Goal: Task Accomplishment & Management: Manage account settings

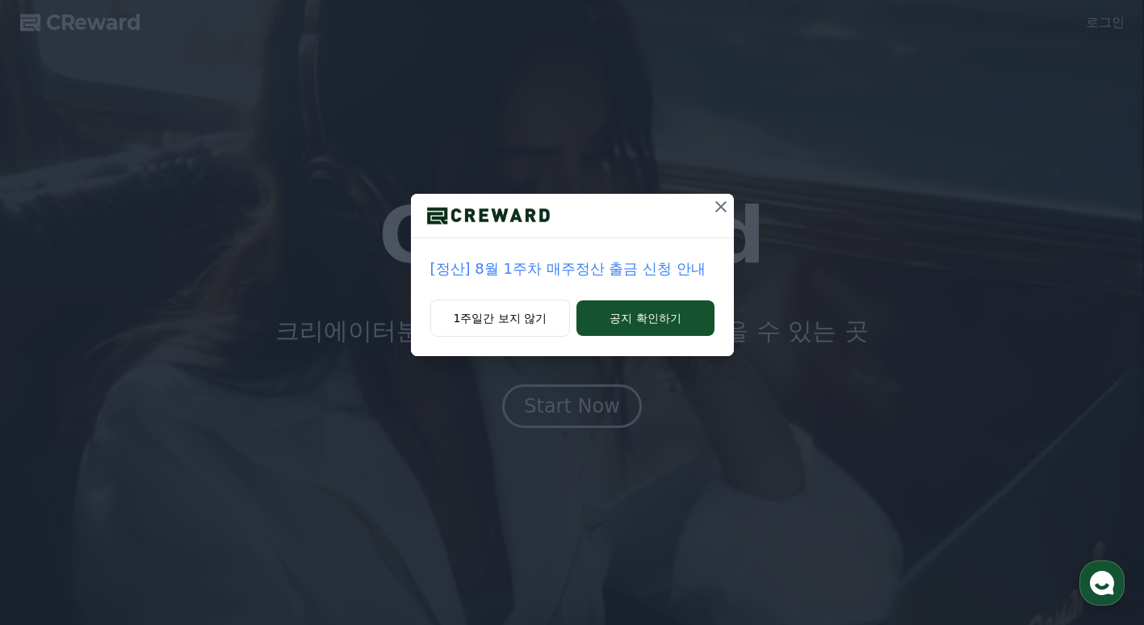
click at [719, 204] on icon at bounding box center [720, 206] width 19 height 19
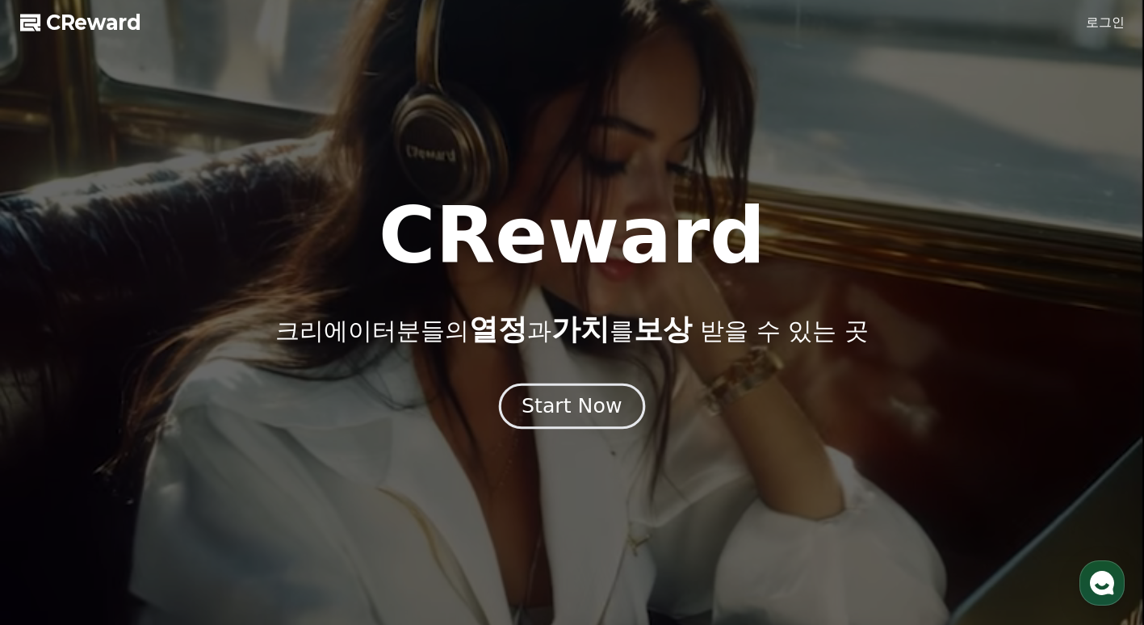
click at [573, 412] on div "Start Now" at bounding box center [571, 405] width 100 height 27
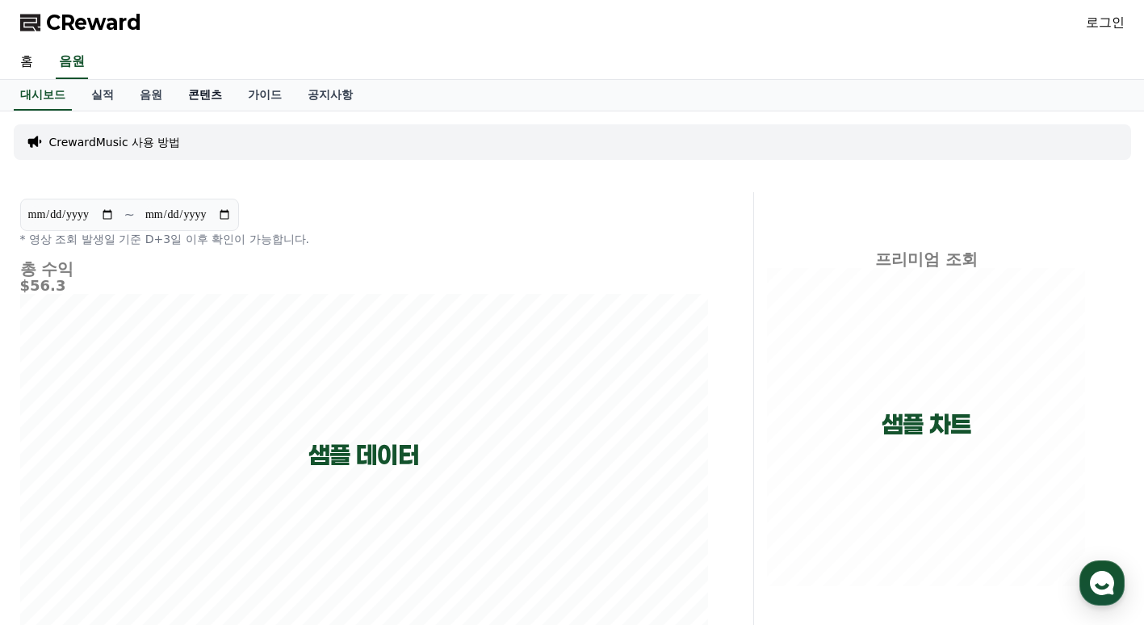
click at [199, 98] on link "콘텐츠" at bounding box center [205, 95] width 60 height 31
click at [199, 98] on link "콘텐츠" at bounding box center [205, 95] width 47 height 31
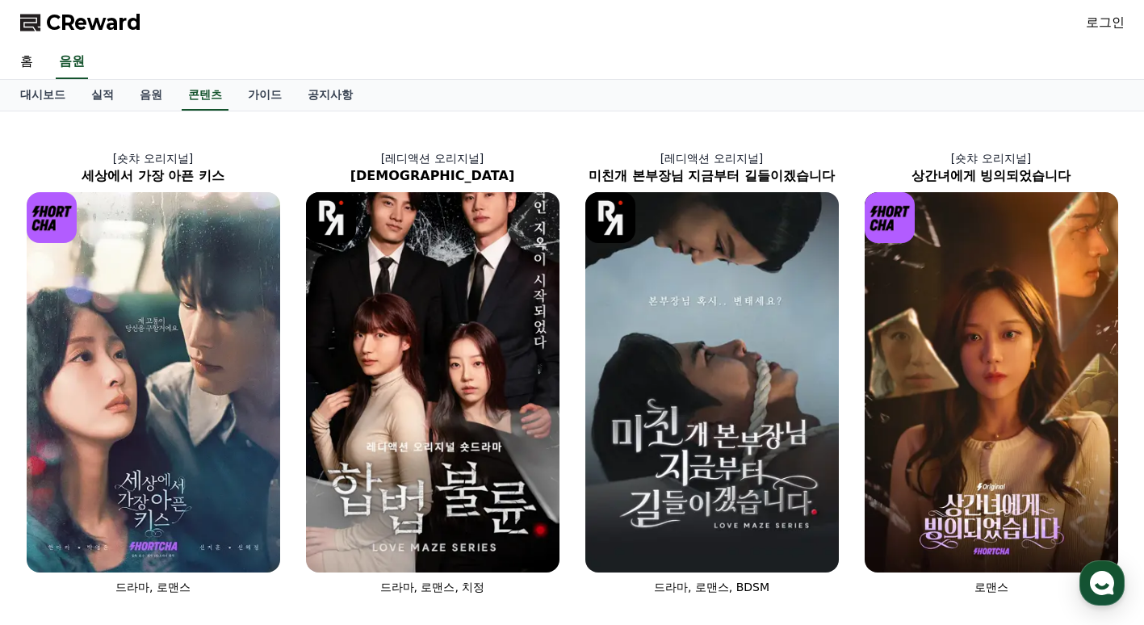
click at [1106, 23] on link "로그인" at bounding box center [1104, 22] width 39 height 19
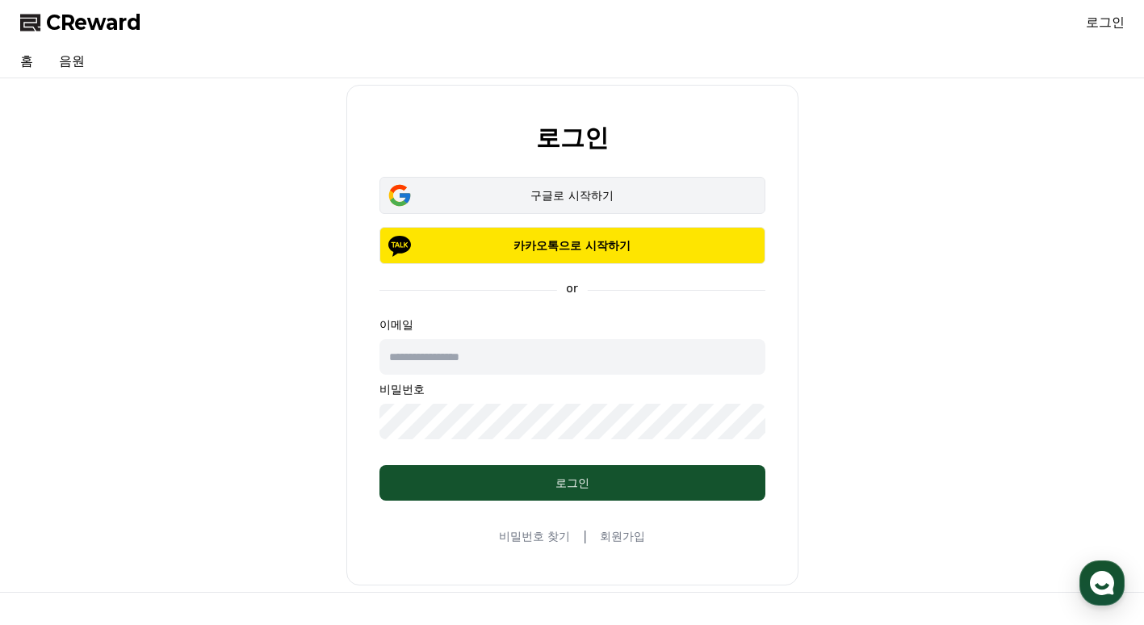
click at [569, 183] on button "구글로 시작하기" at bounding box center [572, 195] width 386 height 37
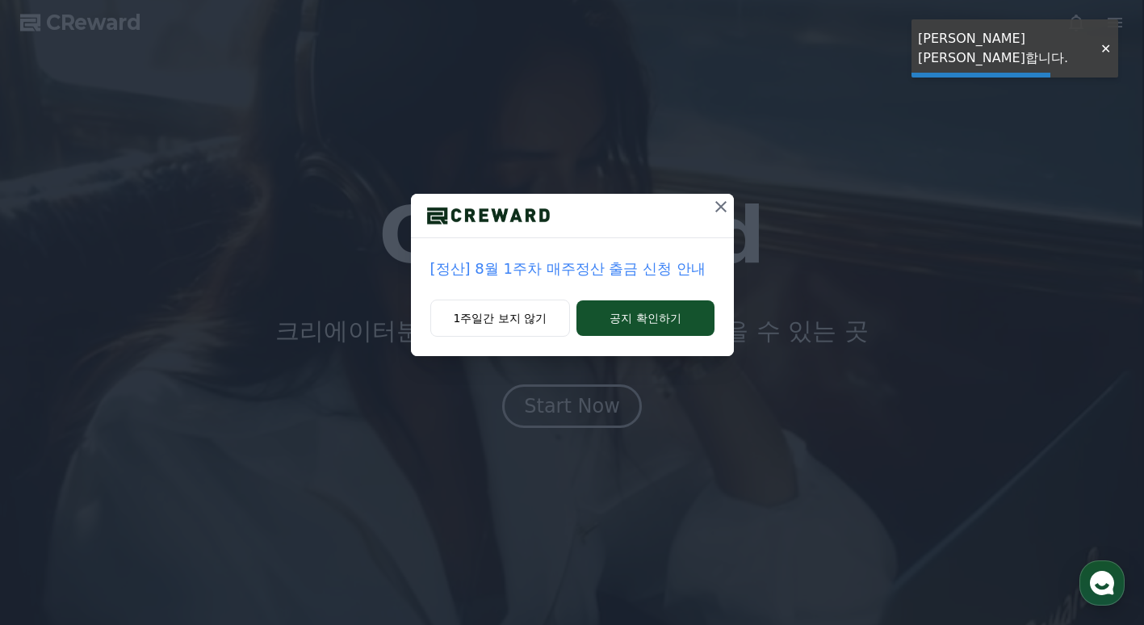
click at [579, 412] on div "[정산] 8월 1주차 매주정산 출금 신청 안내 1주일간 보지 않기 공지 확인하기" at bounding box center [572, 312] width 1144 height 625
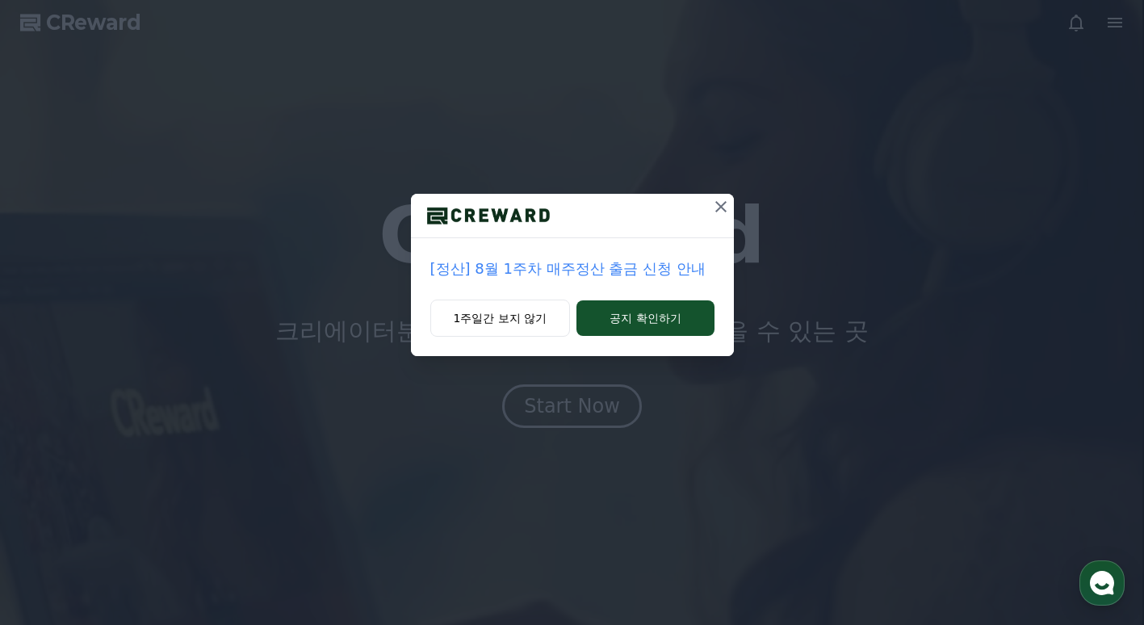
click at [720, 203] on icon at bounding box center [720, 206] width 19 height 19
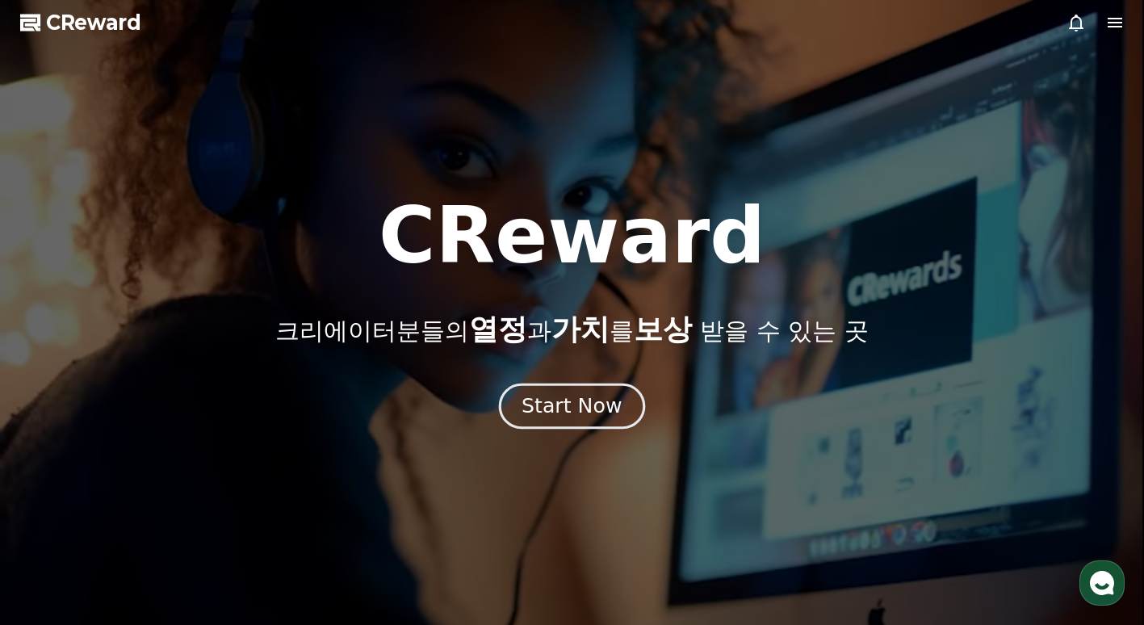
click at [580, 418] on div "Start Now" at bounding box center [571, 405] width 100 height 27
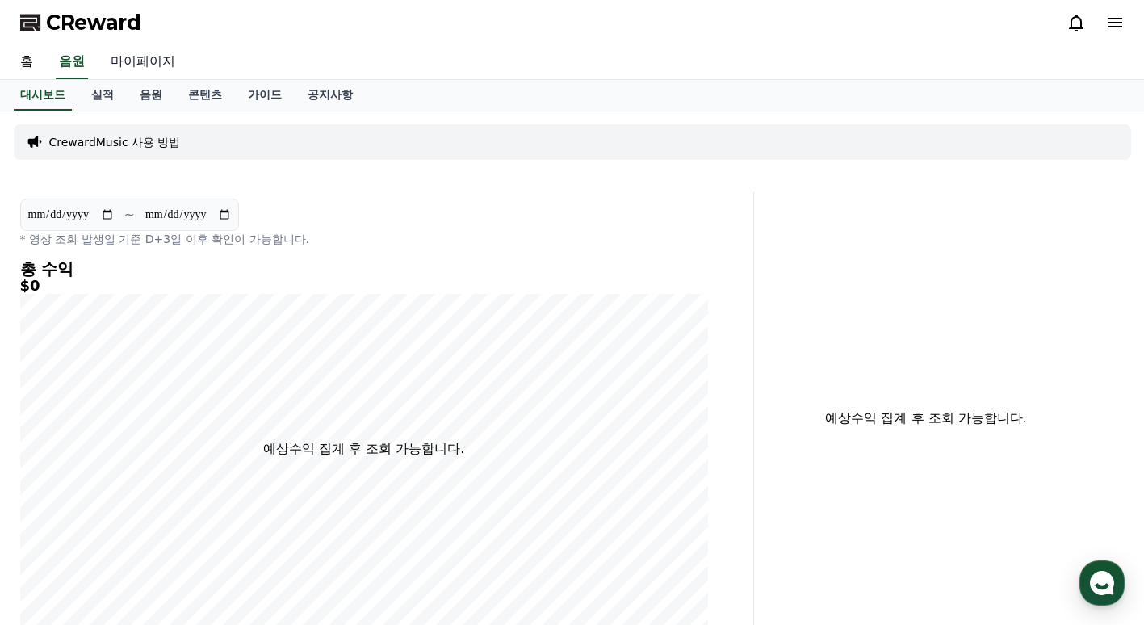
click at [140, 61] on link "마이페이지" at bounding box center [143, 62] width 90 height 34
select select "**********"
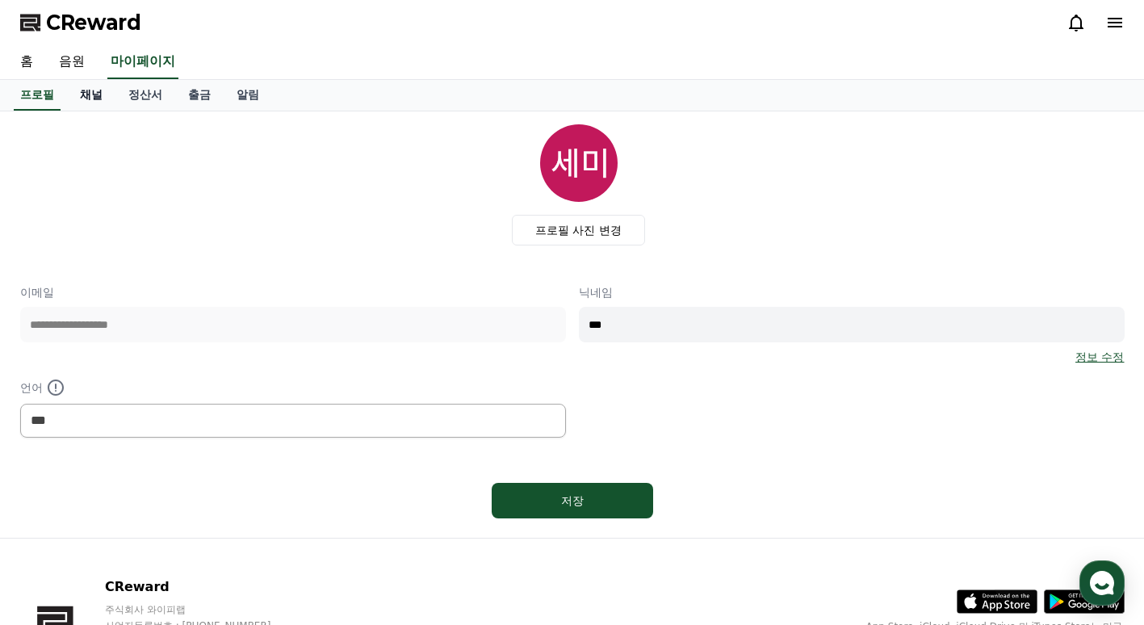
click at [97, 99] on link "채널" at bounding box center [91, 95] width 48 height 31
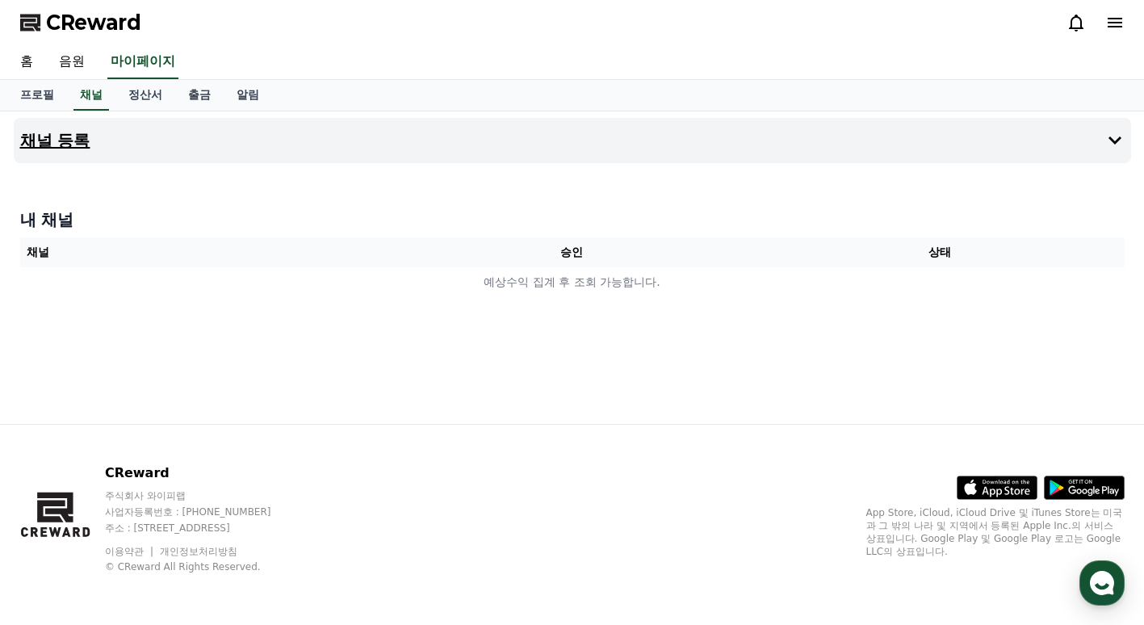
click at [249, 140] on button "채널 등록" at bounding box center [572, 140] width 1117 height 45
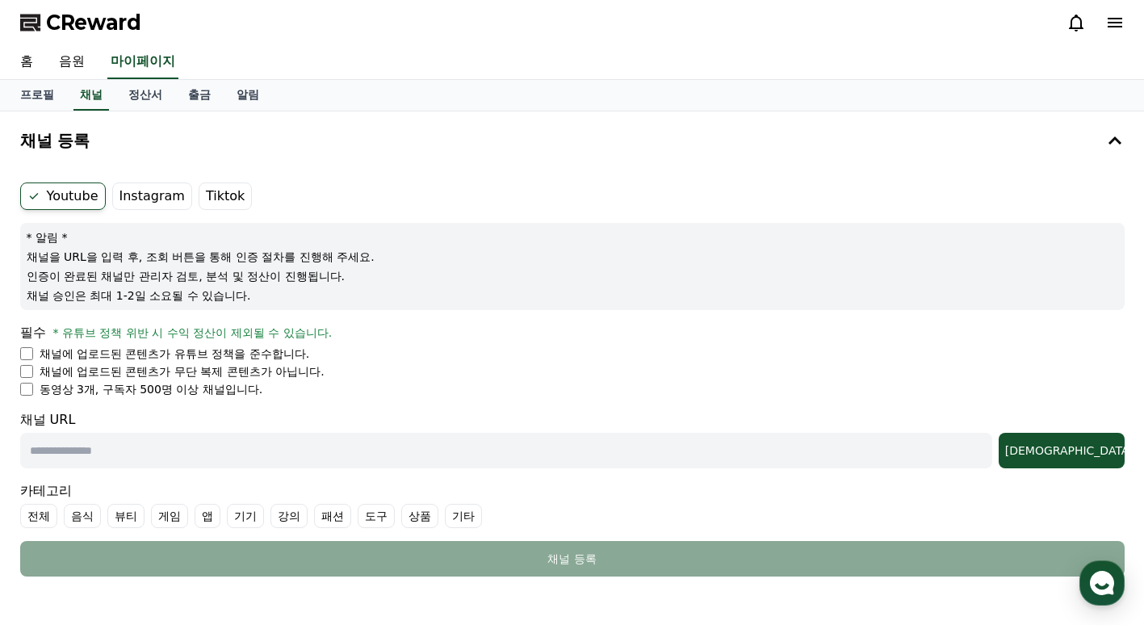
click at [69, 366] on p "채널에 업로드된 콘텐츠가 무단 복제 콘텐츠가 아닙니다." at bounding box center [182, 371] width 285 height 16
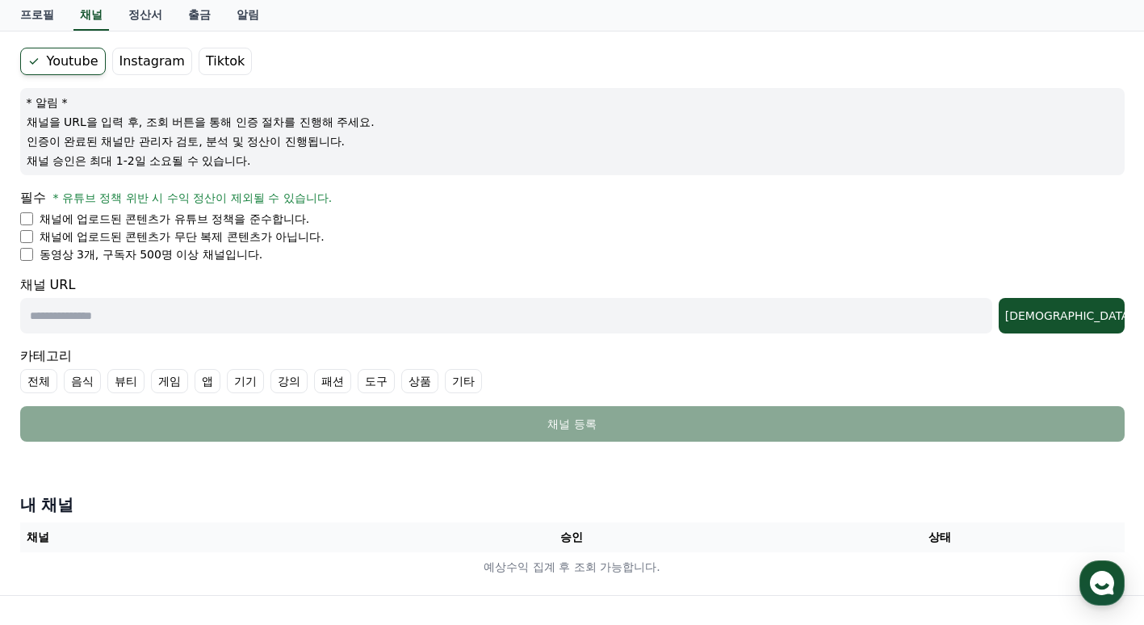
scroll to position [161, 0]
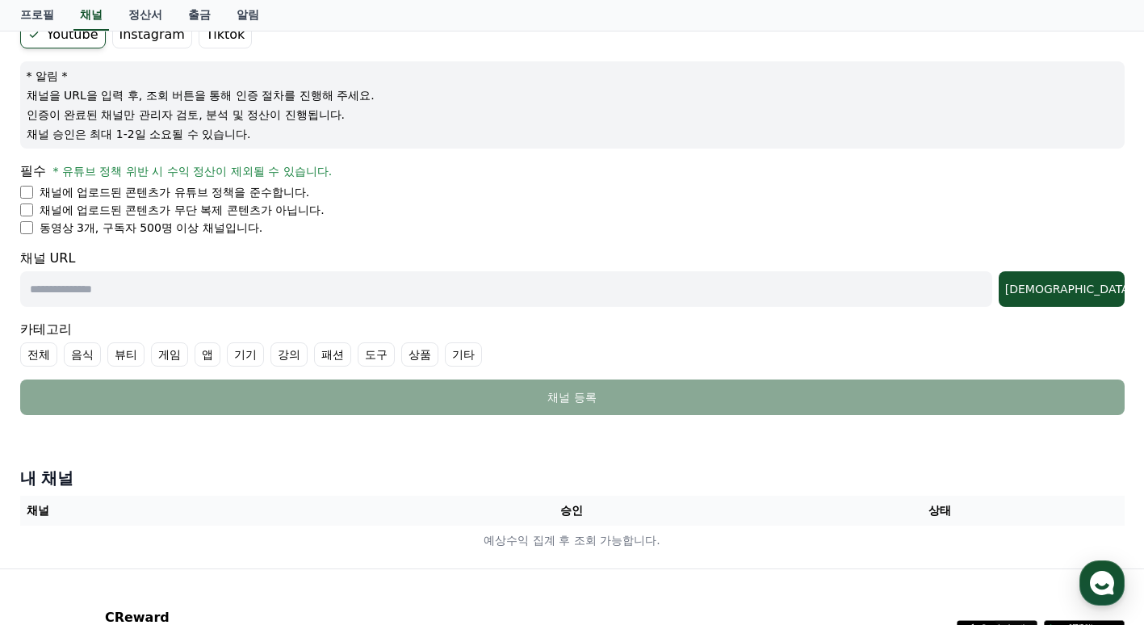
click at [140, 290] on input "text" at bounding box center [506, 289] width 972 height 36
paste input "**********"
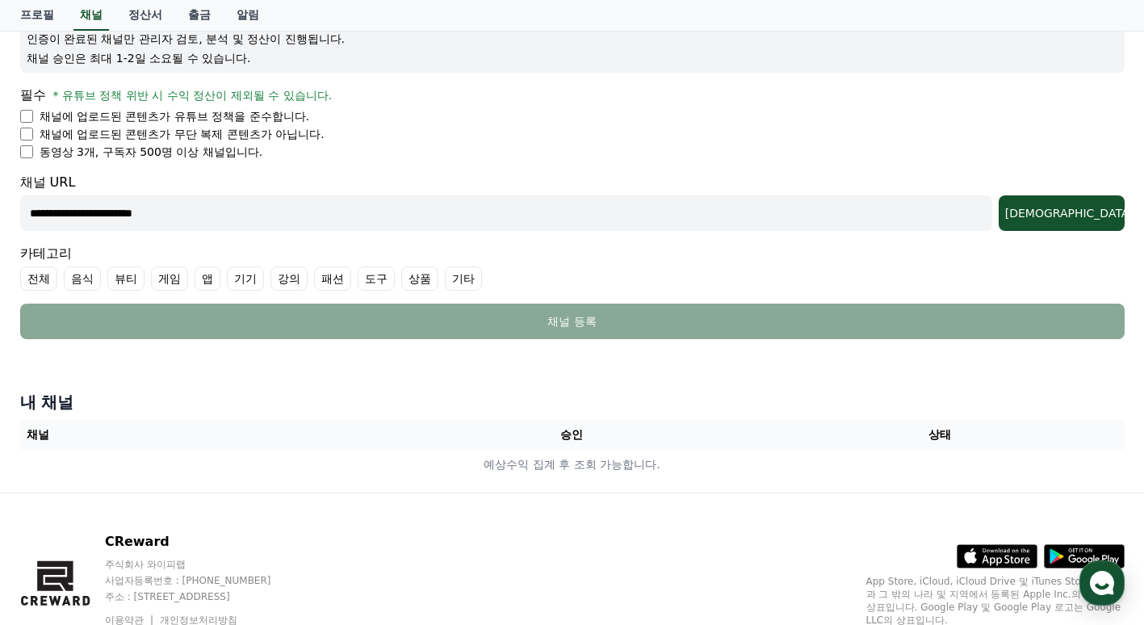
scroll to position [242, 0]
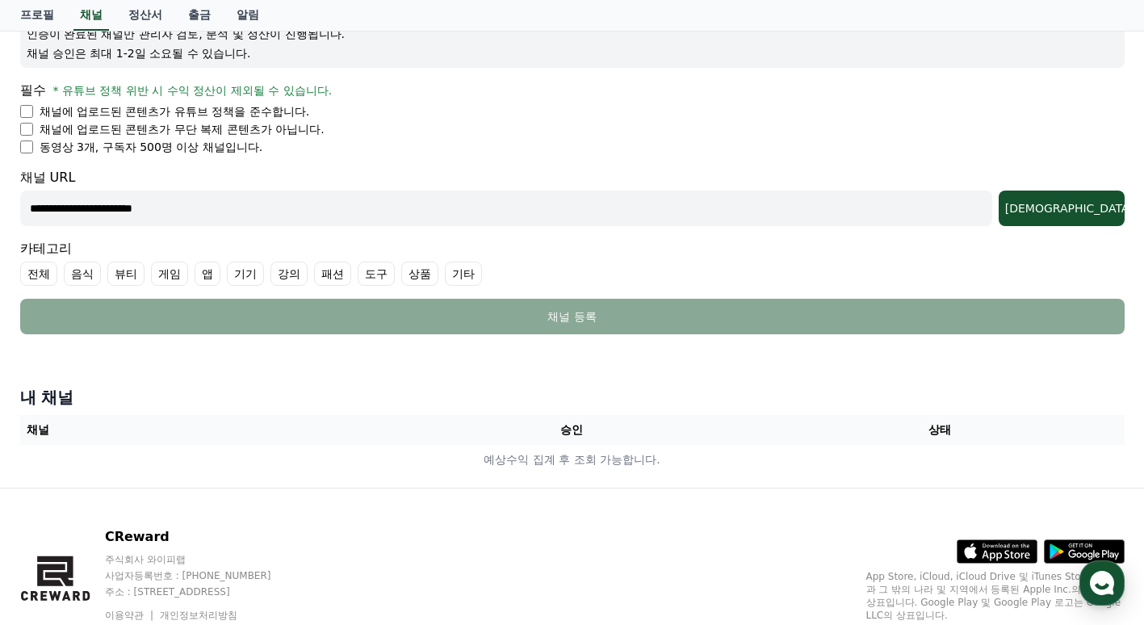
type input "**********"
click at [471, 278] on label "기타" at bounding box center [463, 273] width 37 height 24
click at [1106, 203] on div "[DEMOGRAPHIC_DATA]" at bounding box center [1061, 208] width 113 height 16
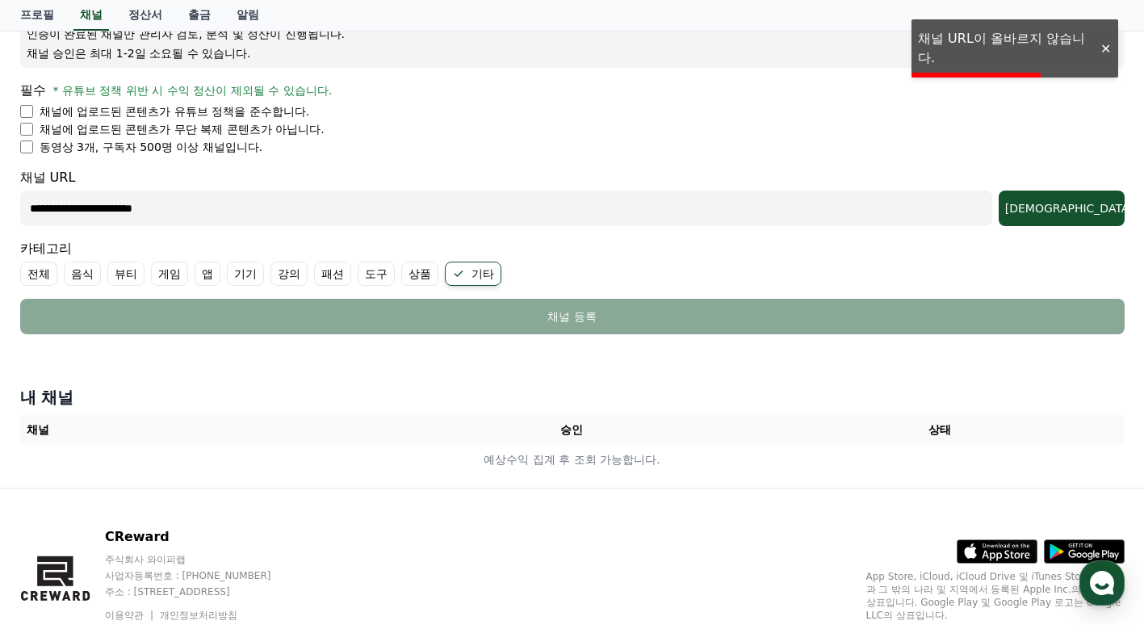
click at [228, 214] on input "**********" at bounding box center [506, 208] width 972 height 36
click at [1101, 207] on div "[DEMOGRAPHIC_DATA]" at bounding box center [1061, 208] width 113 height 16
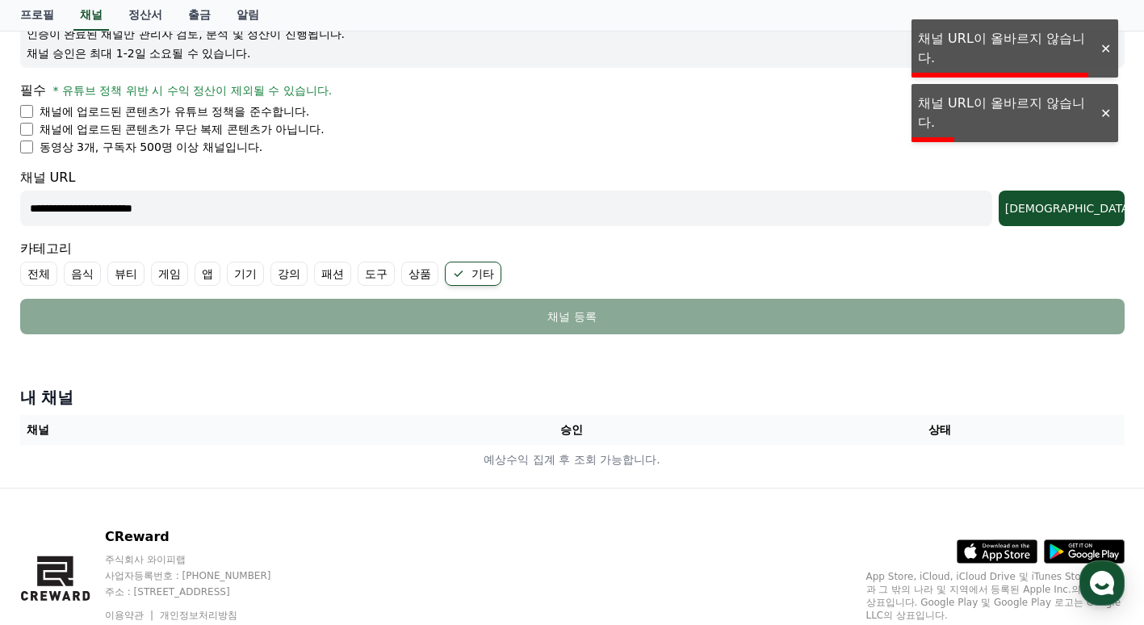
click at [1111, 118] on div at bounding box center [1105, 113] width 26 height 15
click at [1111, 48] on div at bounding box center [1105, 48] width 26 height 15
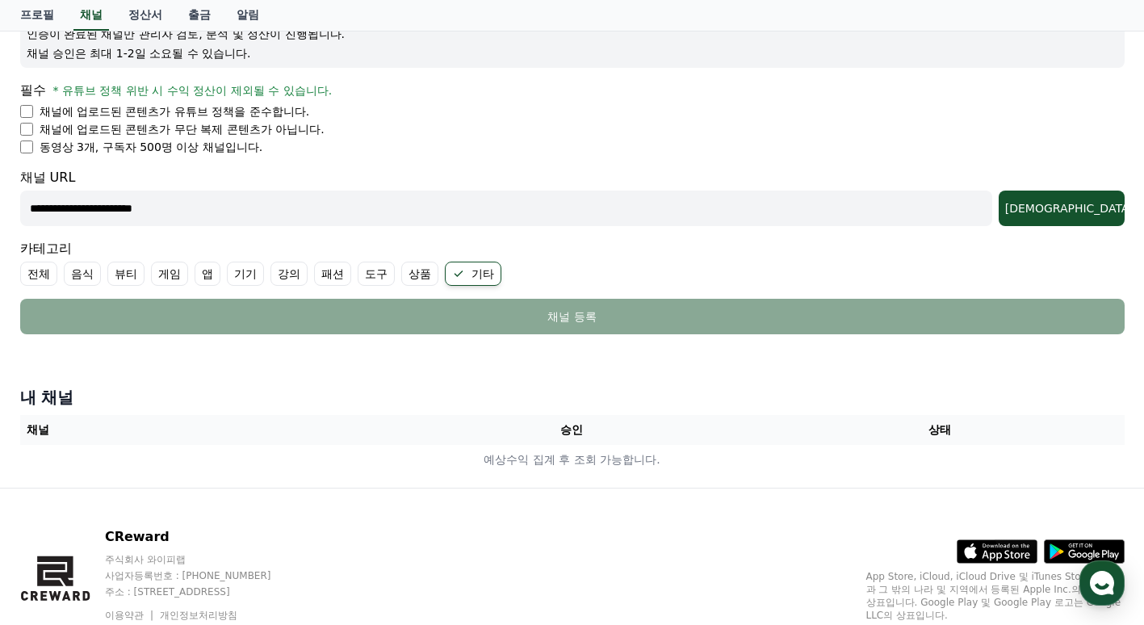
drag, startPoint x: 306, startPoint y: 208, endPoint x: -3, endPoint y: 199, distance: 309.2
click at [0, 199] on html "**********" at bounding box center [572, 223] width 1144 height 931
click at [1089, 218] on button "[DEMOGRAPHIC_DATA]" at bounding box center [1061, 208] width 126 height 36
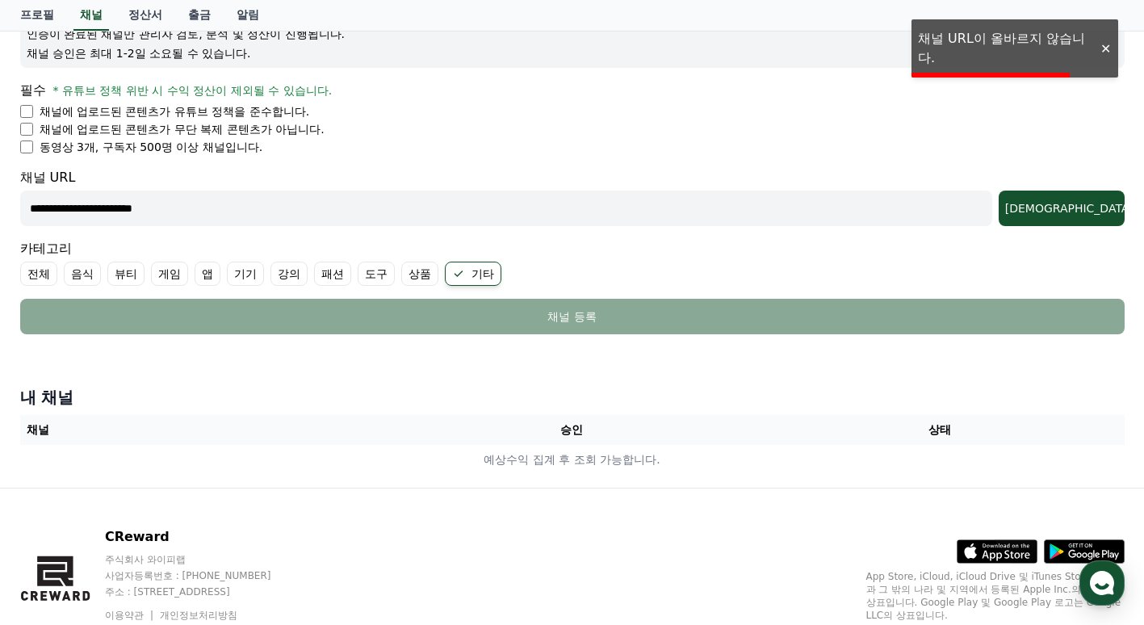
click at [1109, 53] on div at bounding box center [1105, 48] width 26 height 15
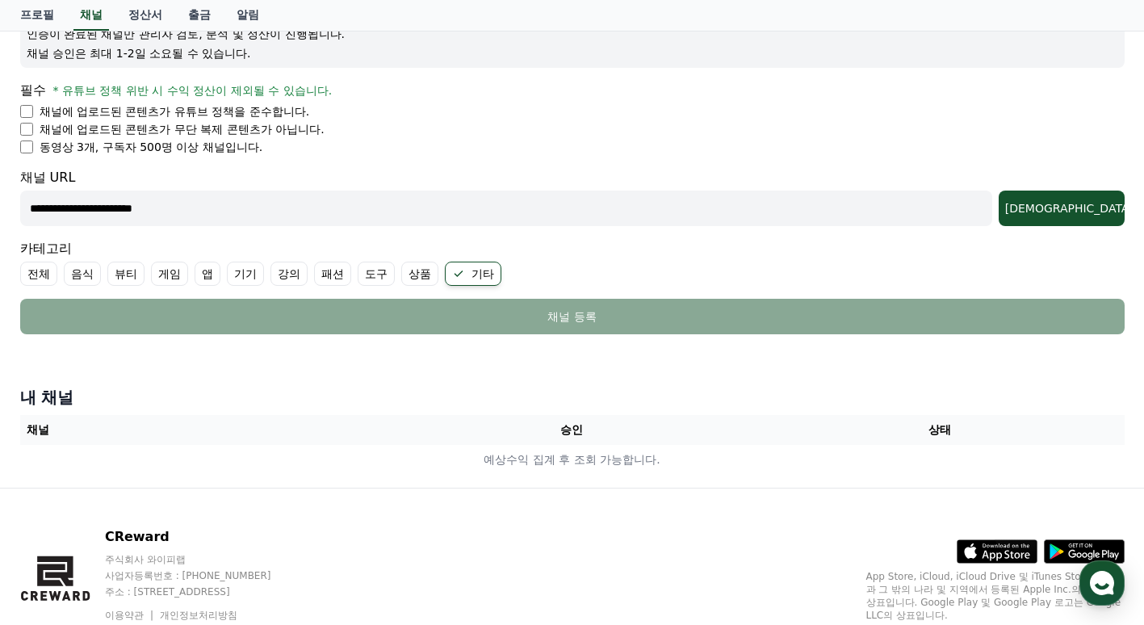
click at [440, 136] on li "채널에 업로드된 콘텐츠가 무단 복제 콘텐츠가 아닙니다." at bounding box center [572, 129] width 1104 height 16
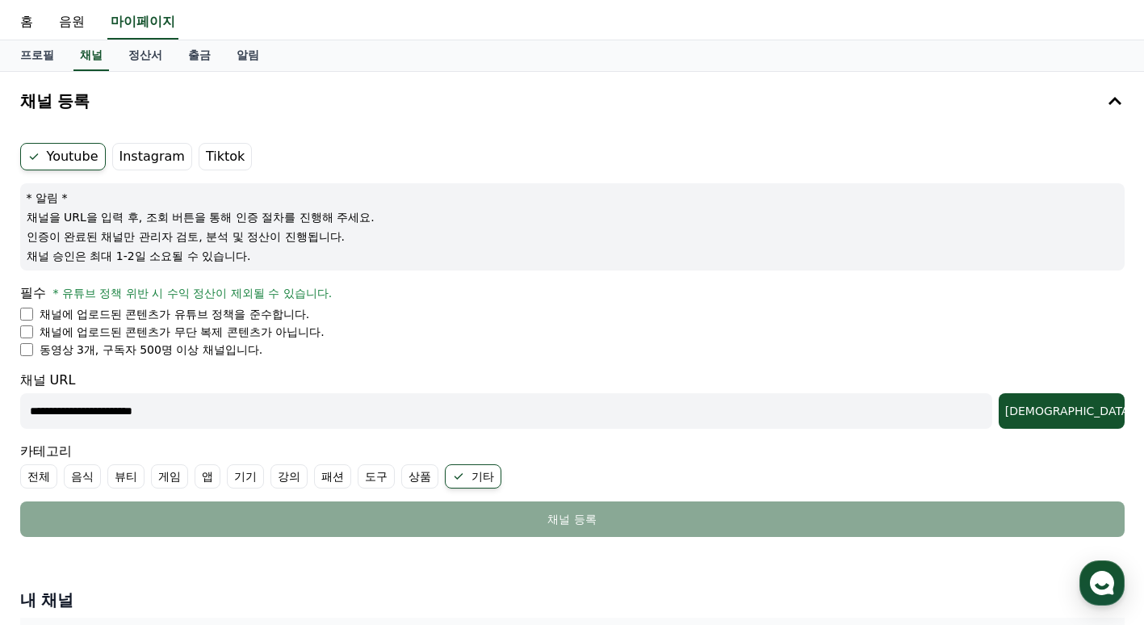
scroll to position [0, 0]
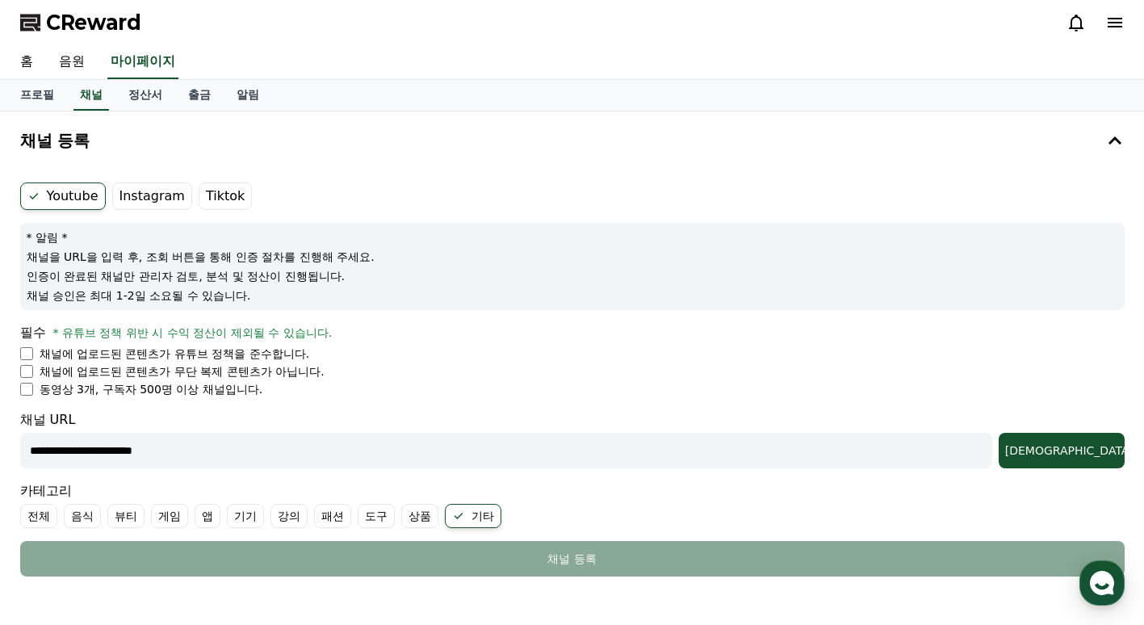
click at [71, 31] on span "CReward" at bounding box center [93, 23] width 95 height 26
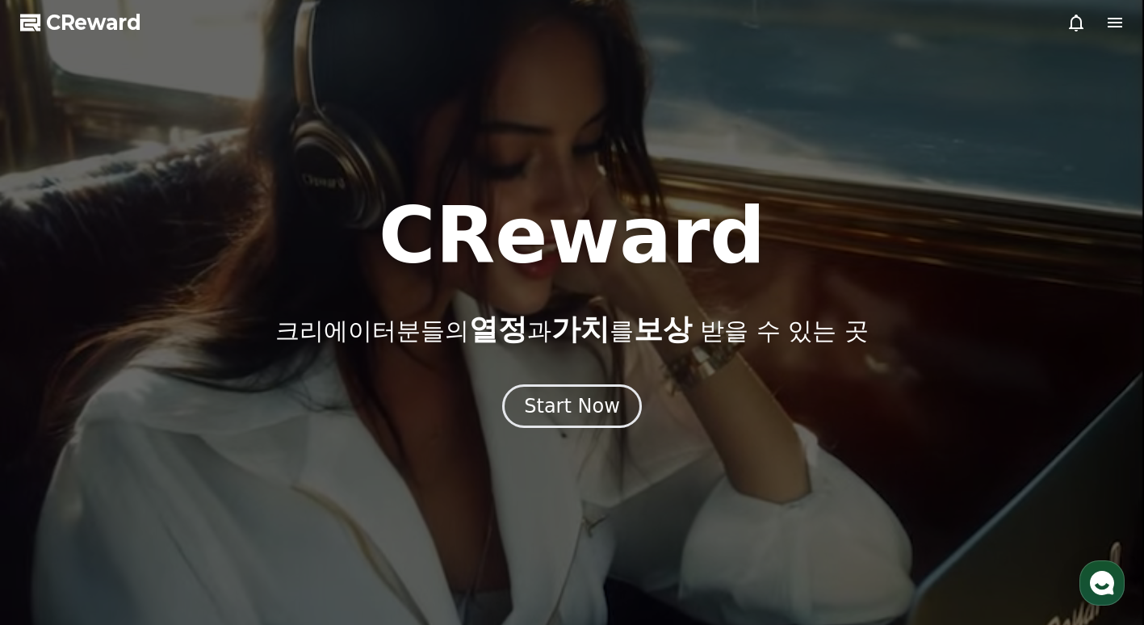
click at [1106, 20] on icon at bounding box center [1114, 22] width 19 height 19
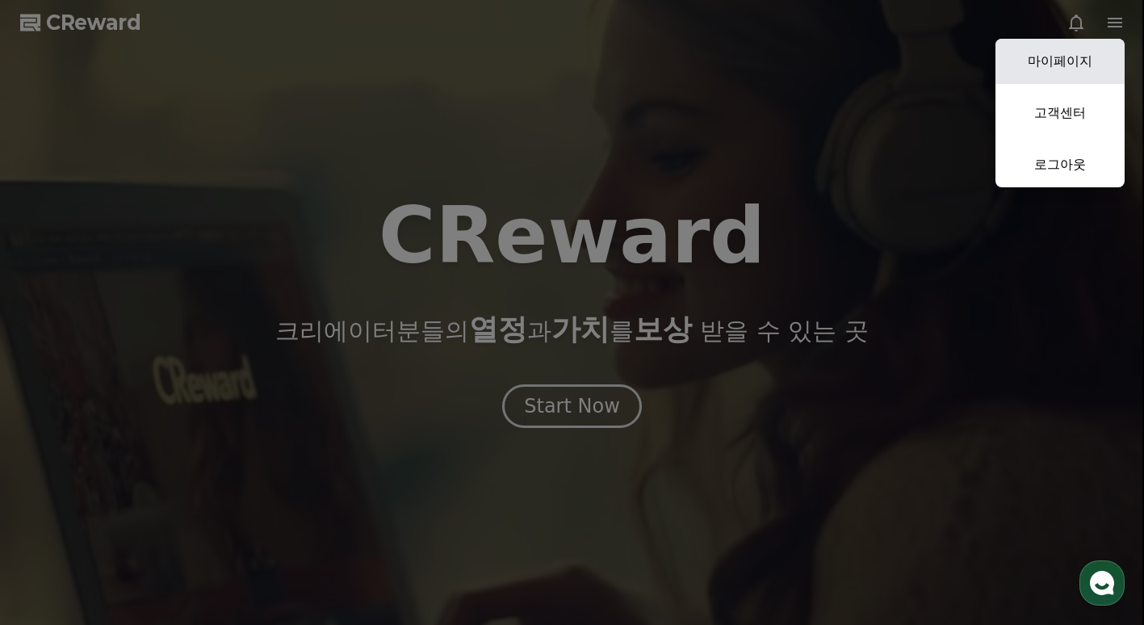
click at [1073, 64] on link "마이페이지" at bounding box center [1059, 61] width 129 height 45
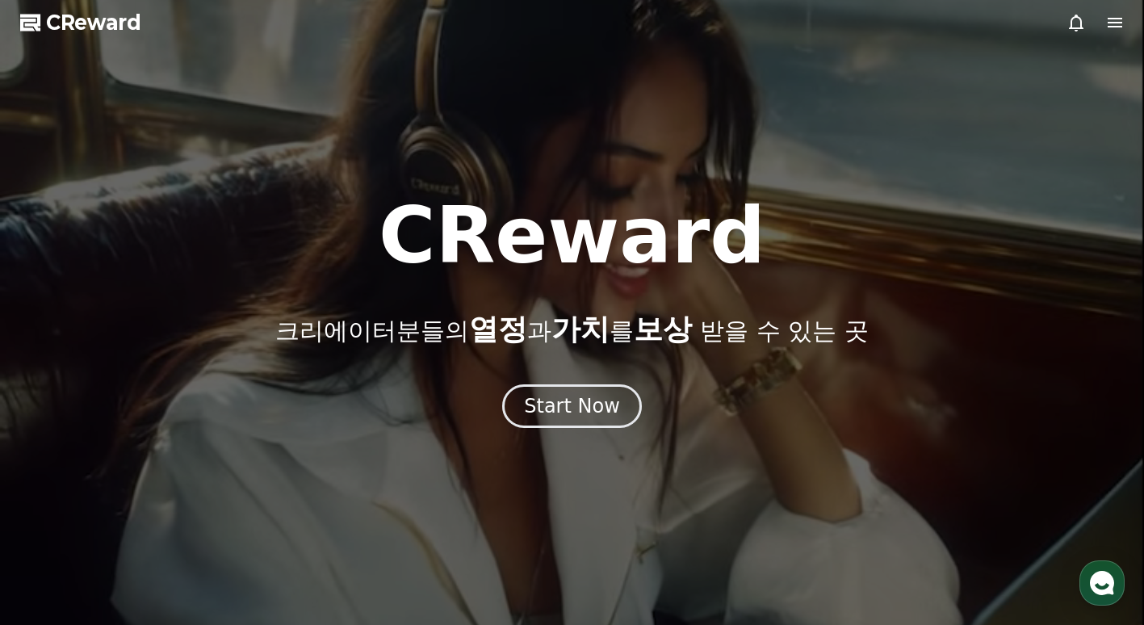
select select "**********"
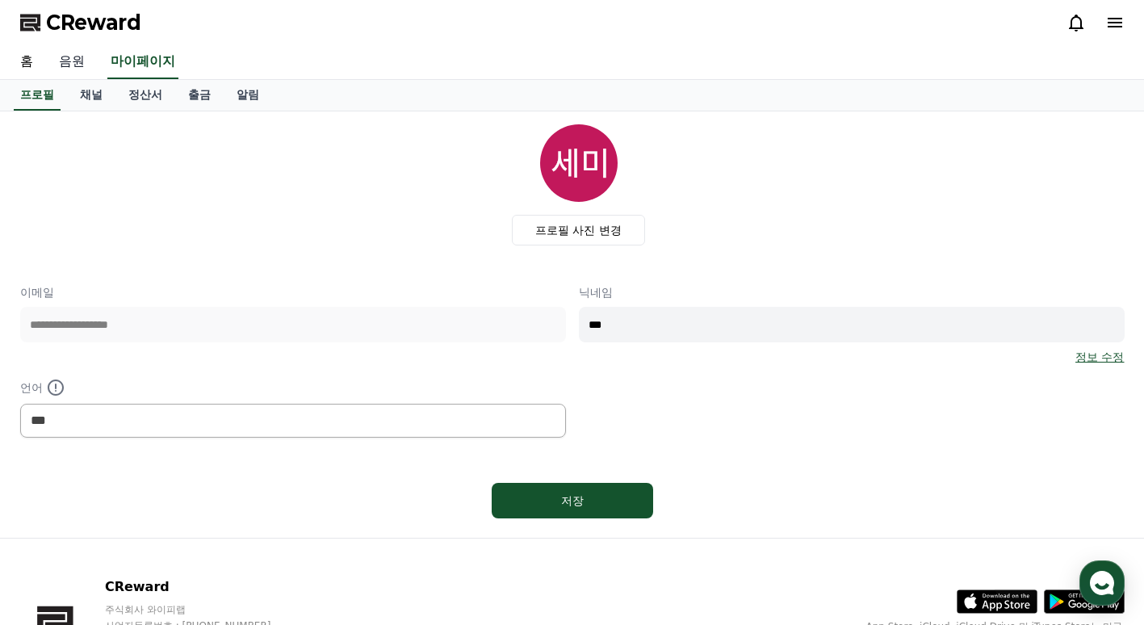
click at [70, 56] on link "음원" at bounding box center [72, 62] width 52 height 34
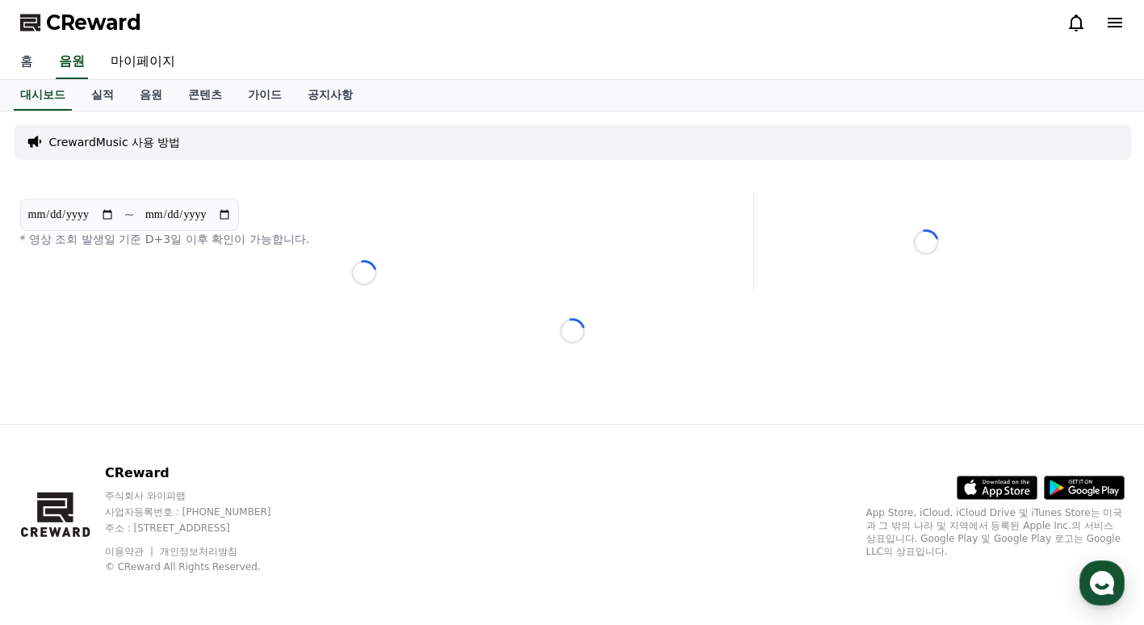
click at [25, 56] on link "홈" at bounding box center [26, 62] width 39 height 34
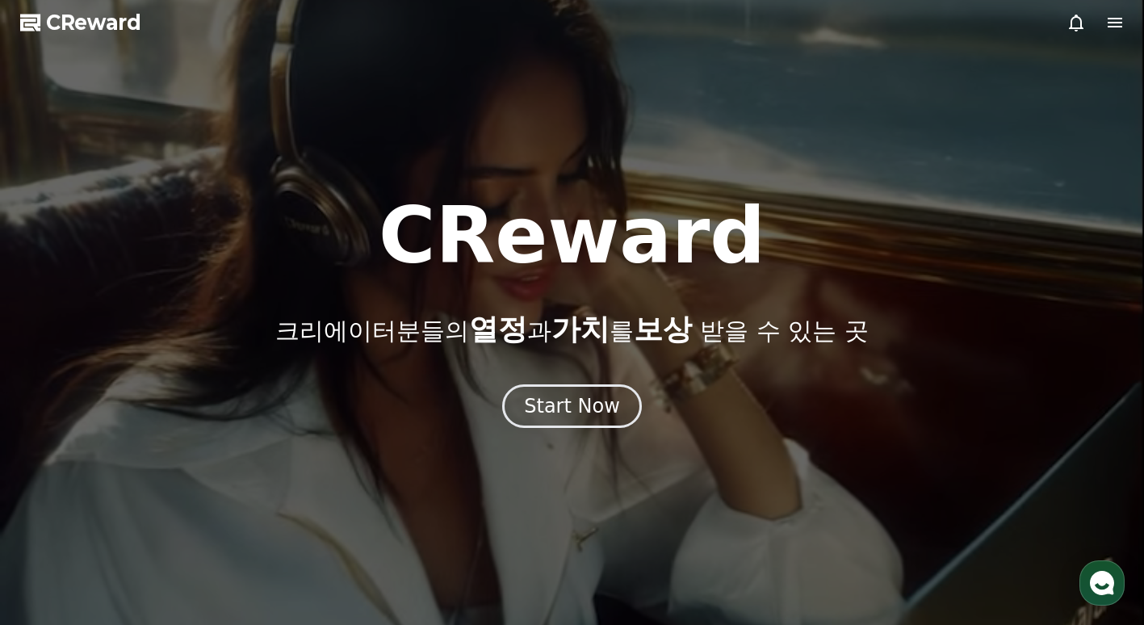
click at [1112, 23] on icon at bounding box center [1114, 23] width 15 height 10
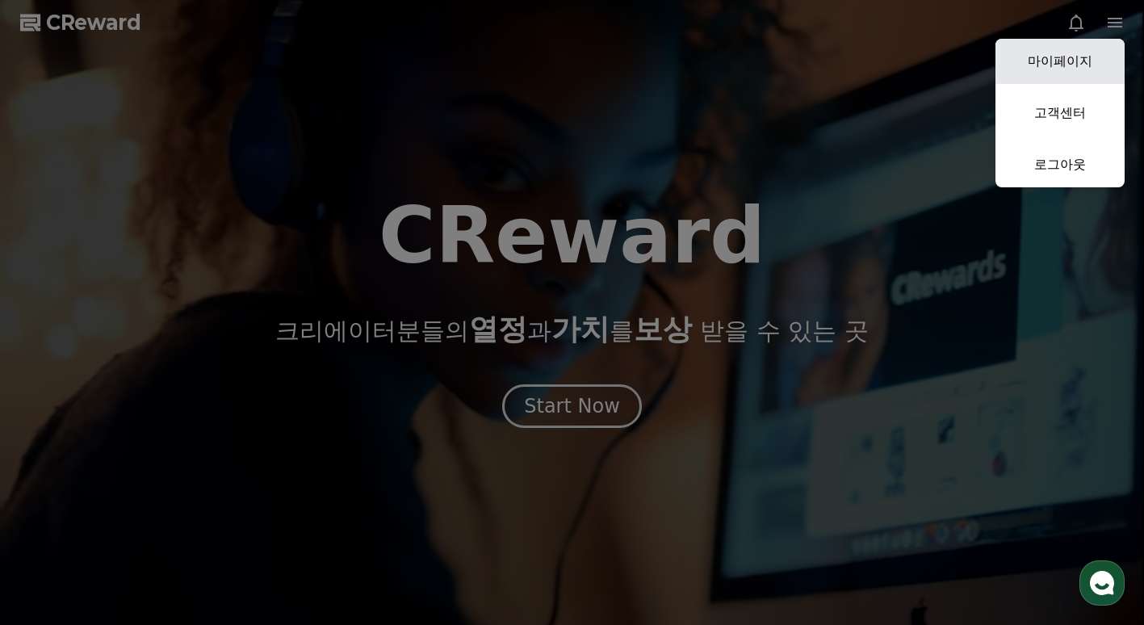
click at [1065, 64] on link "마이페이지" at bounding box center [1059, 61] width 129 height 45
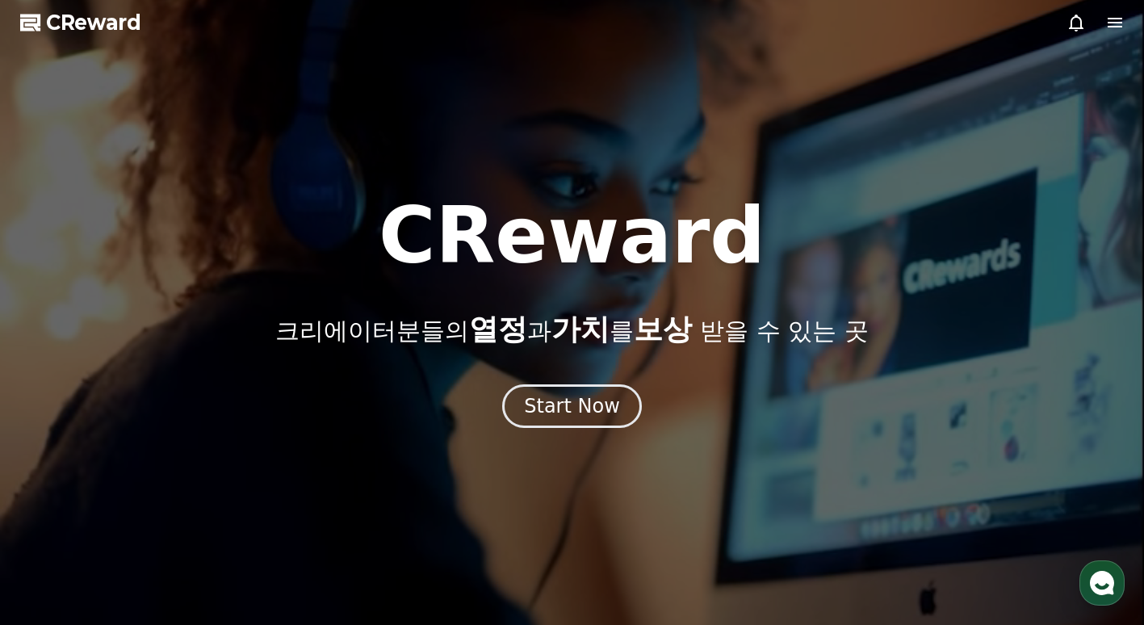
select select "**********"
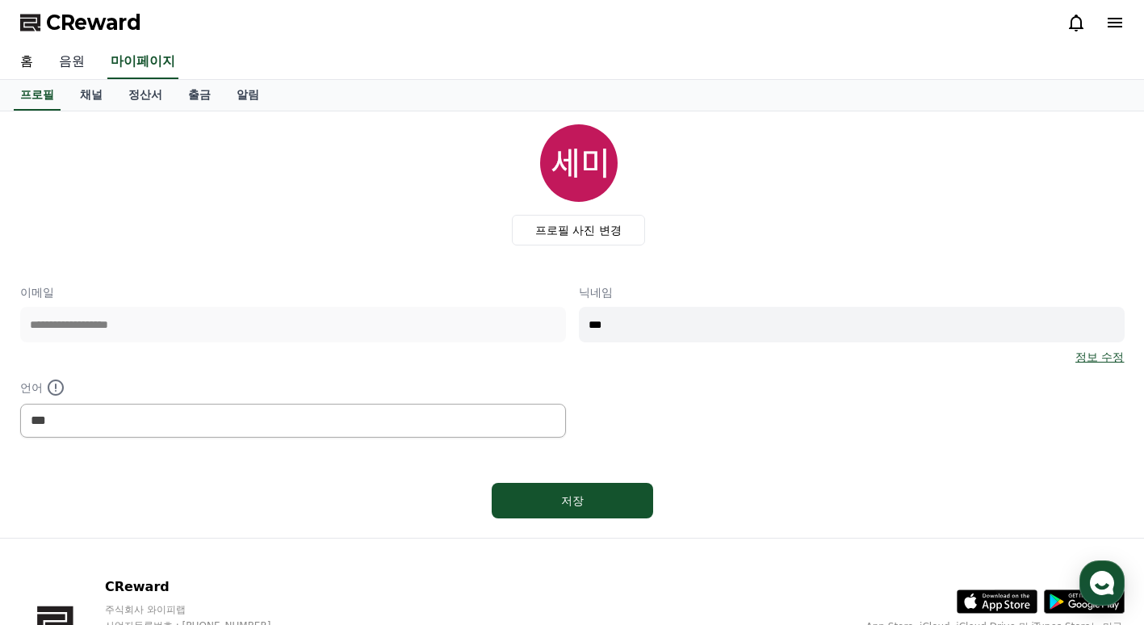
click at [82, 72] on link "음원" at bounding box center [72, 62] width 52 height 34
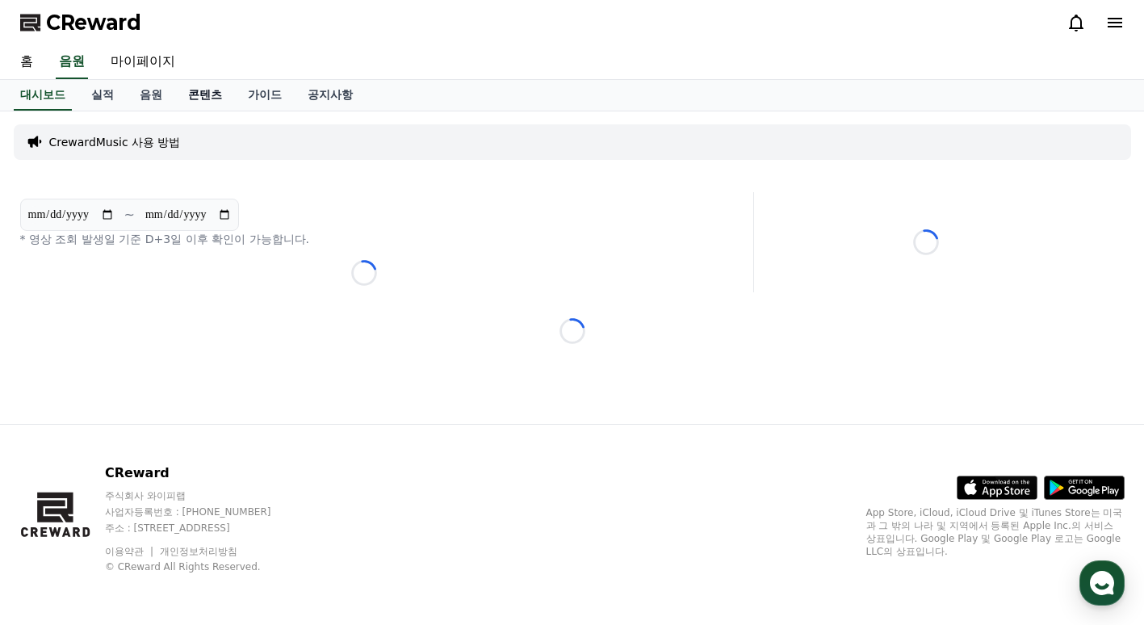
click at [215, 91] on link "콘텐츠" at bounding box center [205, 95] width 60 height 31
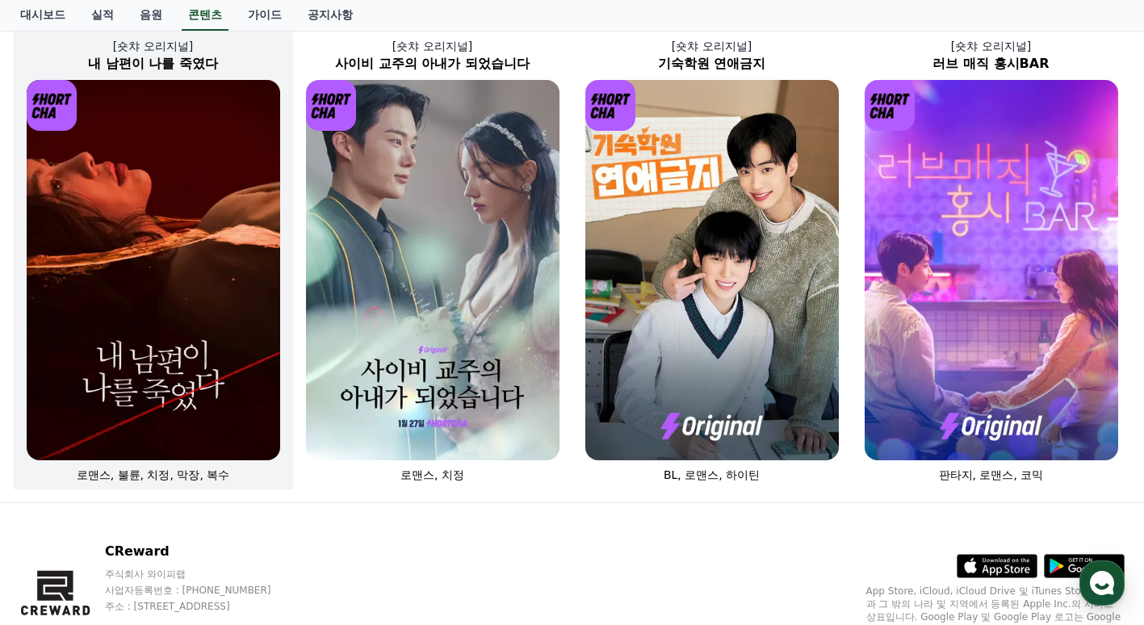
scroll to position [646, 0]
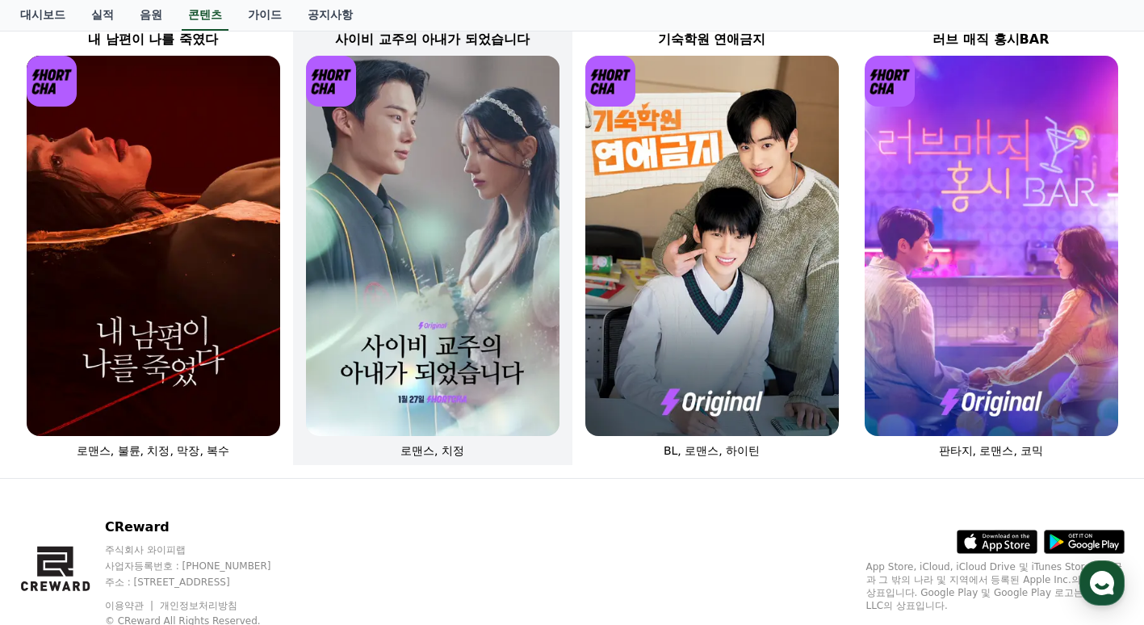
click at [374, 220] on img at bounding box center [432, 246] width 253 height 380
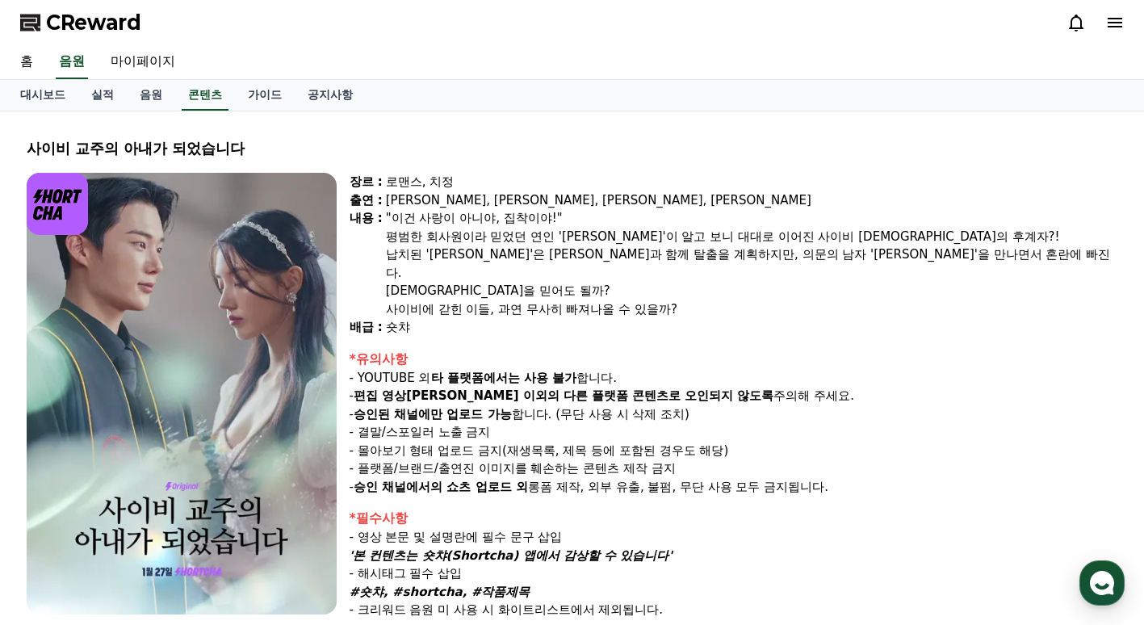
click at [1110, 19] on icon at bounding box center [1114, 23] width 15 height 10
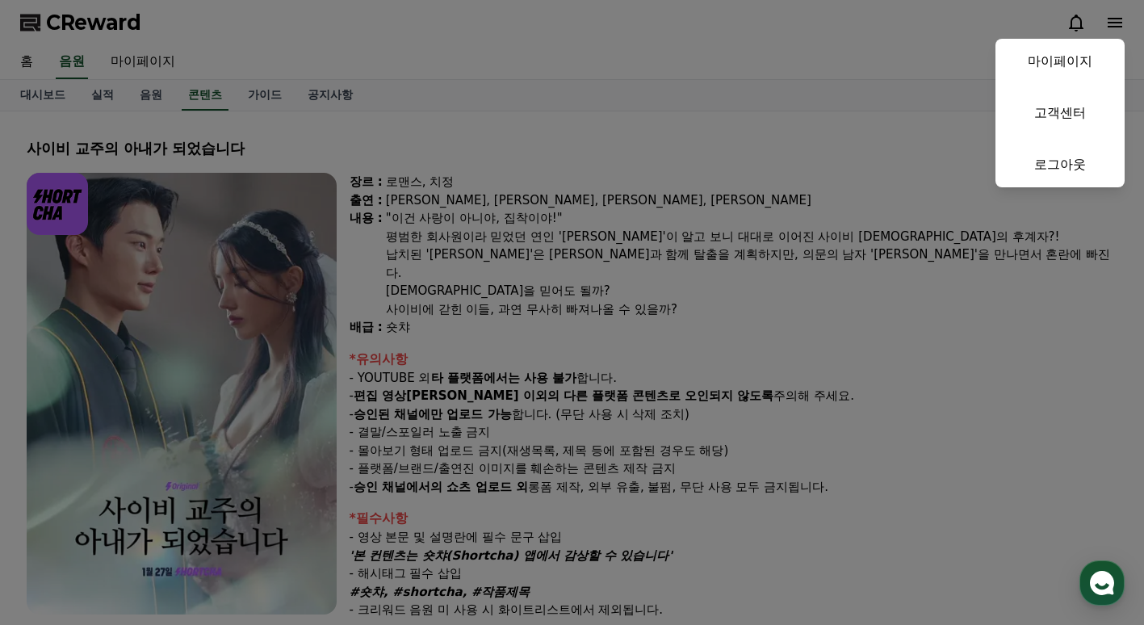
click at [151, 56] on button "close" at bounding box center [572, 312] width 1144 height 625
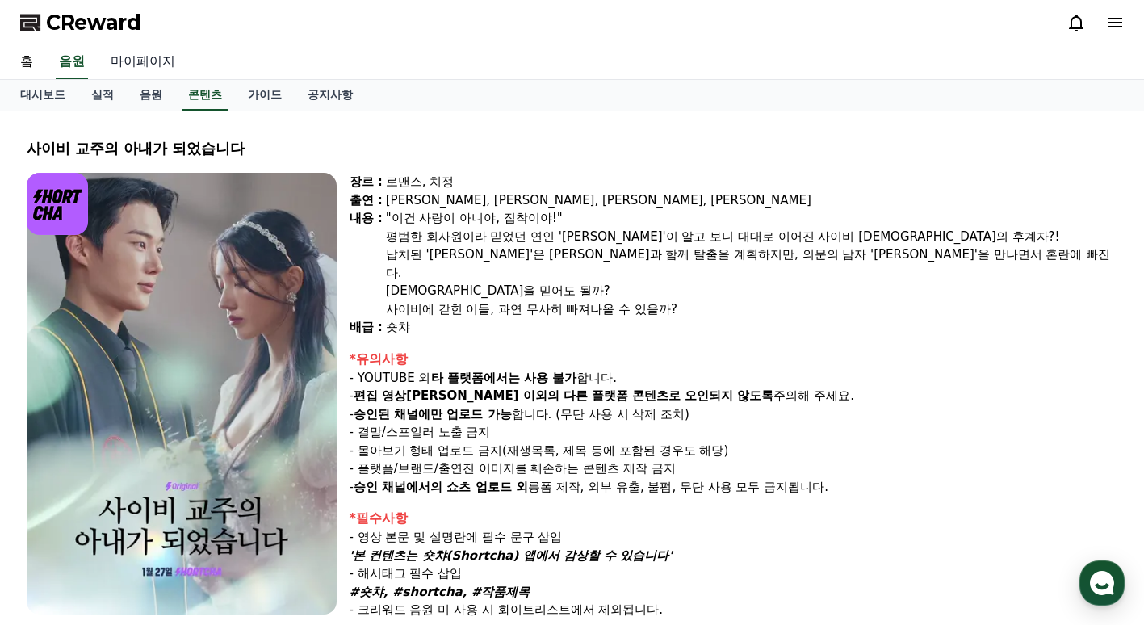
click at [150, 61] on link "마이페이지" at bounding box center [143, 62] width 90 height 34
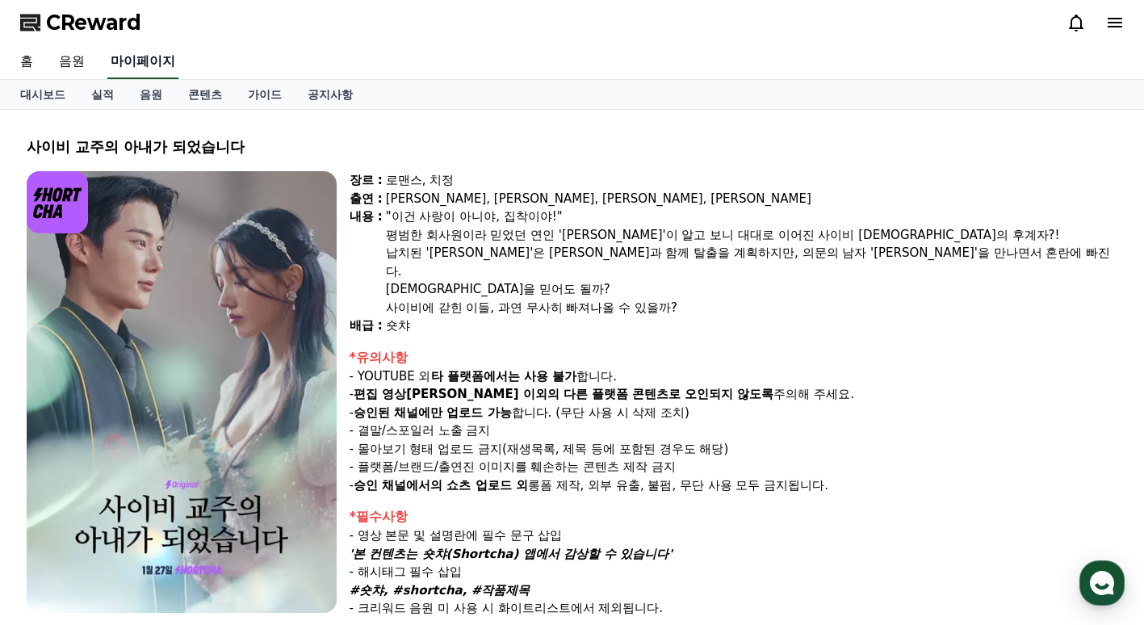
select select "**********"
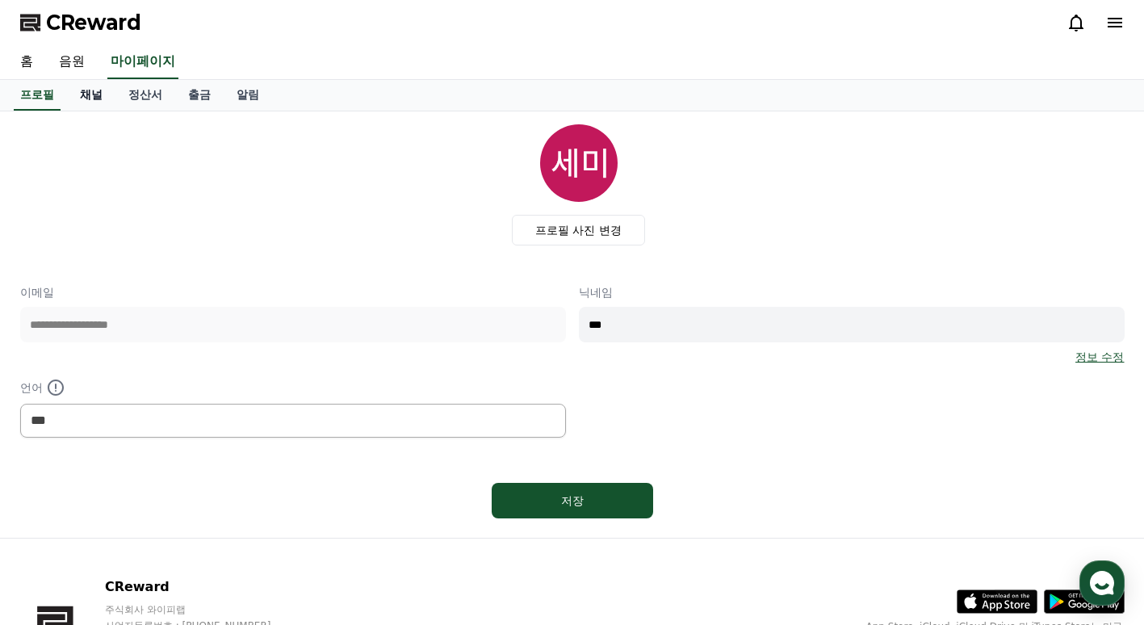
click at [79, 96] on link "채널" at bounding box center [91, 95] width 48 height 31
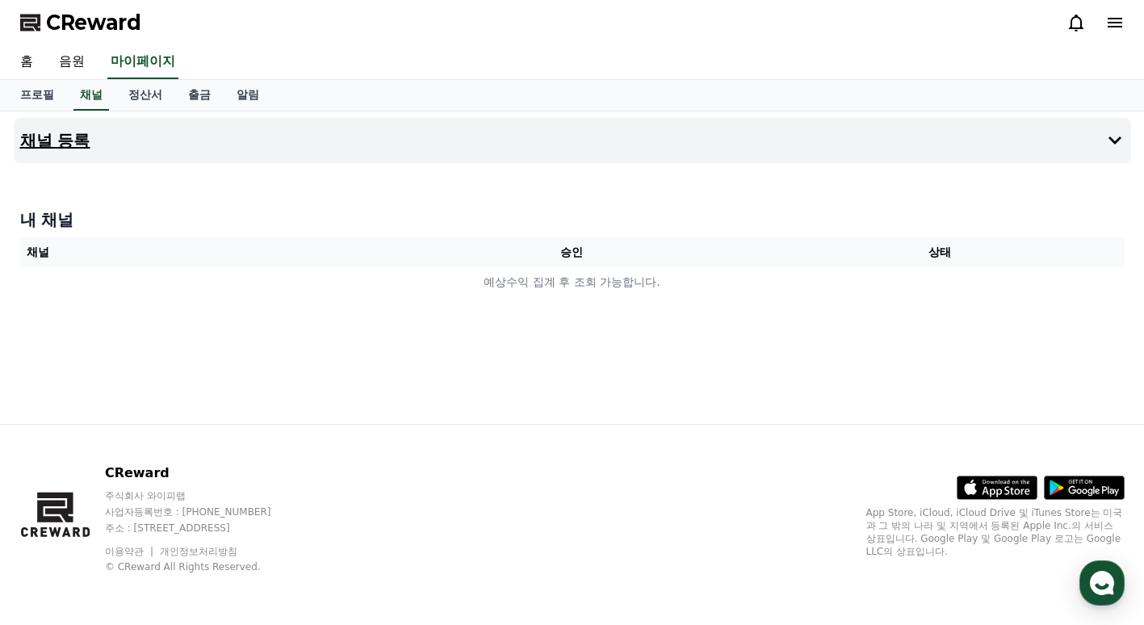
click at [160, 143] on button "채널 등록" at bounding box center [572, 140] width 1117 height 45
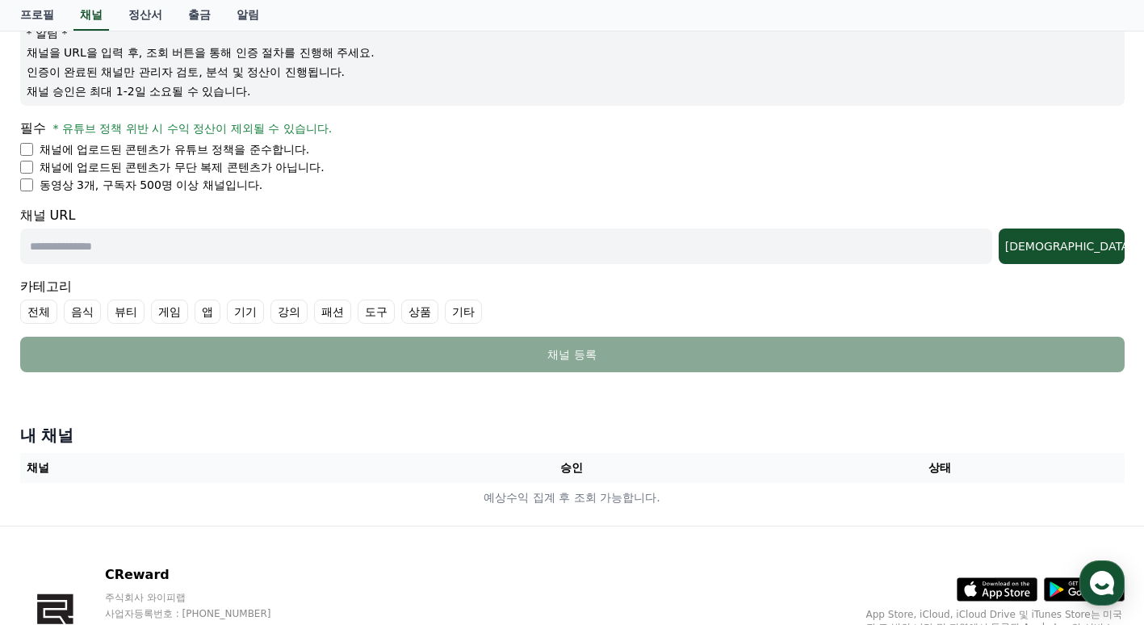
scroll to position [242, 0]
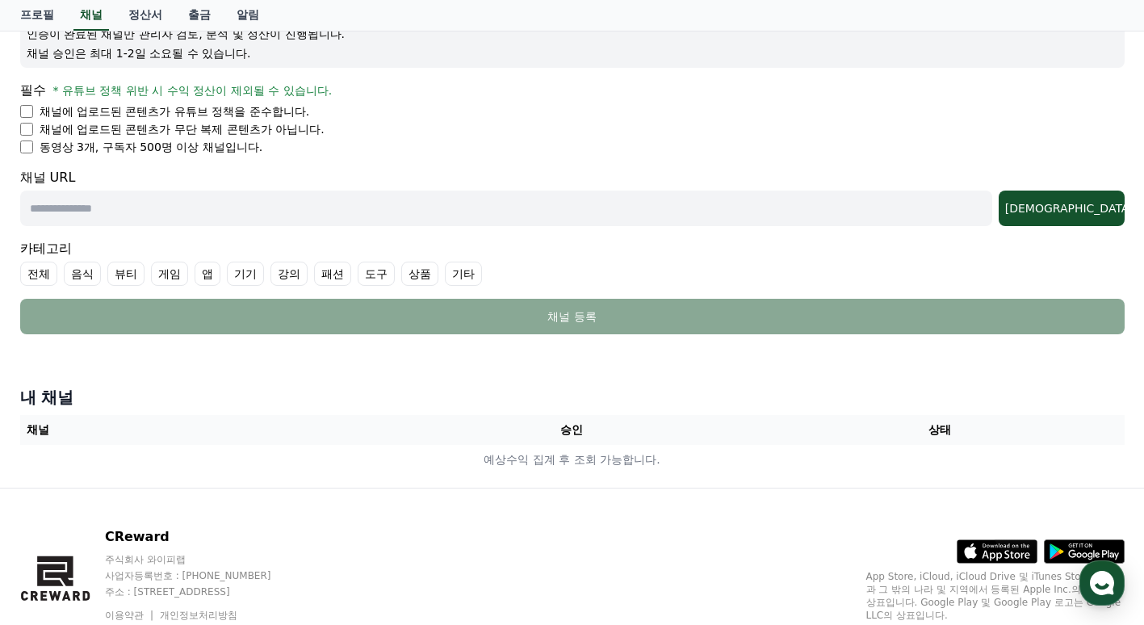
click at [160, 213] on input "text" at bounding box center [506, 208] width 972 height 36
paste input "**********"
type input "**********"
click at [460, 270] on label "기타" at bounding box center [463, 273] width 37 height 24
click at [1098, 206] on div "[DEMOGRAPHIC_DATA]" at bounding box center [1061, 208] width 113 height 16
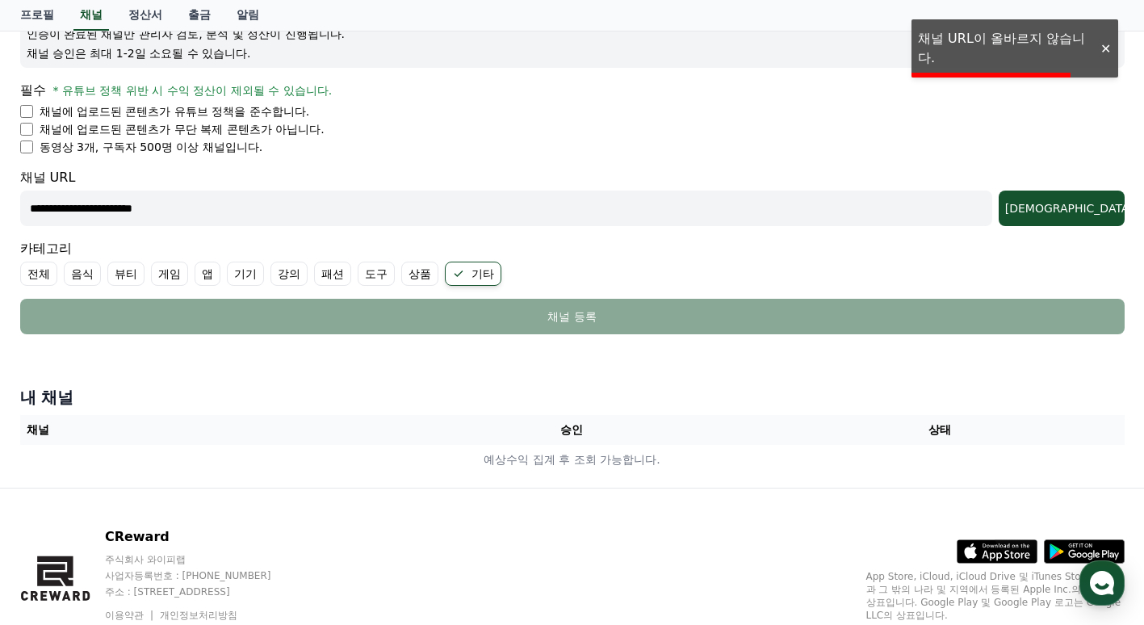
click at [1102, 45] on div at bounding box center [1105, 48] width 26 height 15
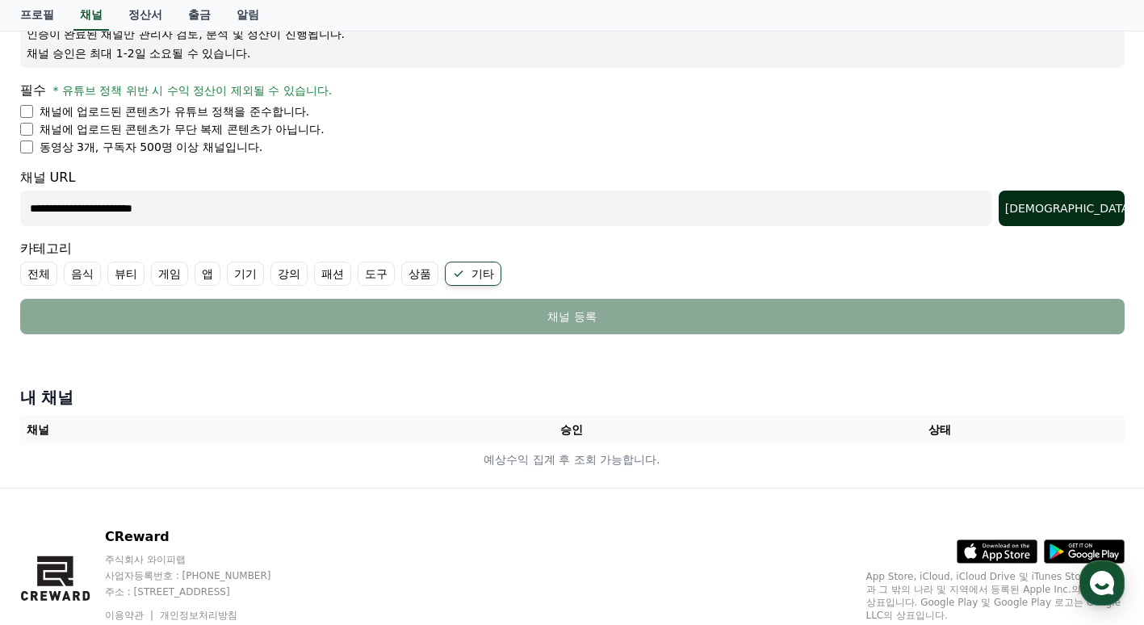
click at [1097, 200] on div "[DEMOGRAPHIC_DATA]" at bounding box center [1061, 208] width 113 height 16
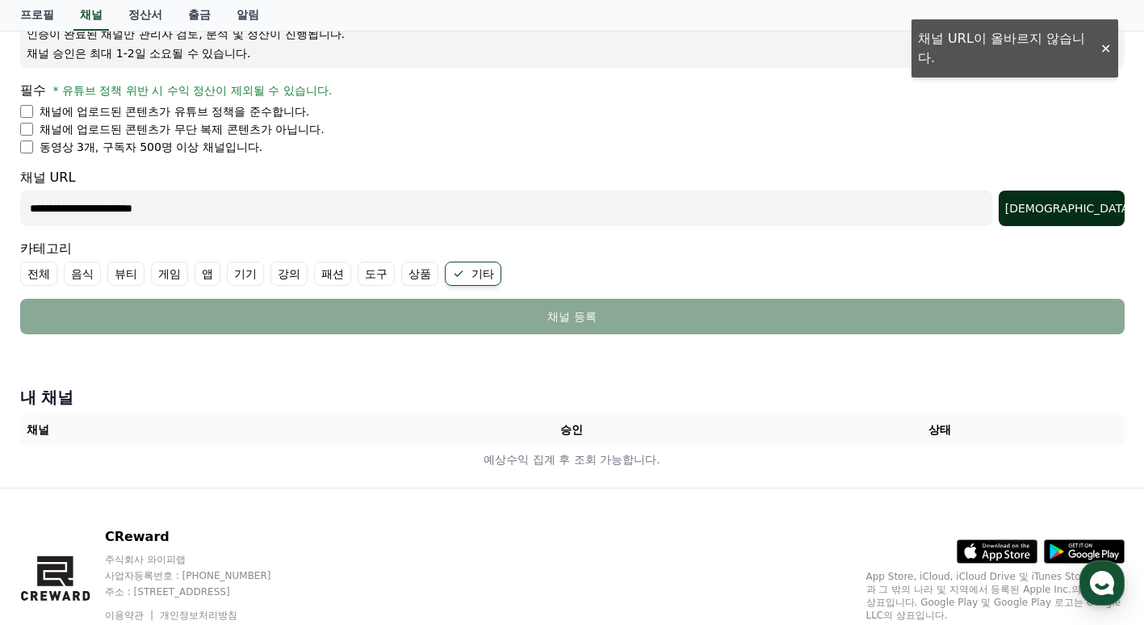
click at [1106, 195] on button "[DEMOGRAPHIC_DATA]" at bounding box center [1061, 208] width 126 height 36
click at [1107, 49] on div at bounding box center [1105, 48] width 26 height 15
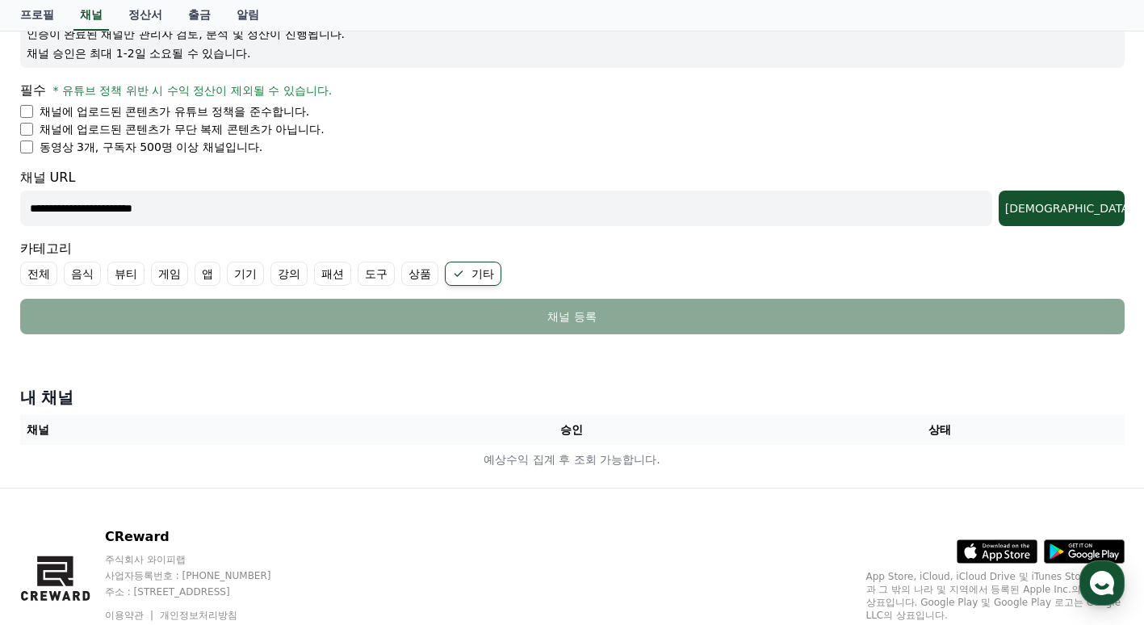
scroll to position [0, 0]
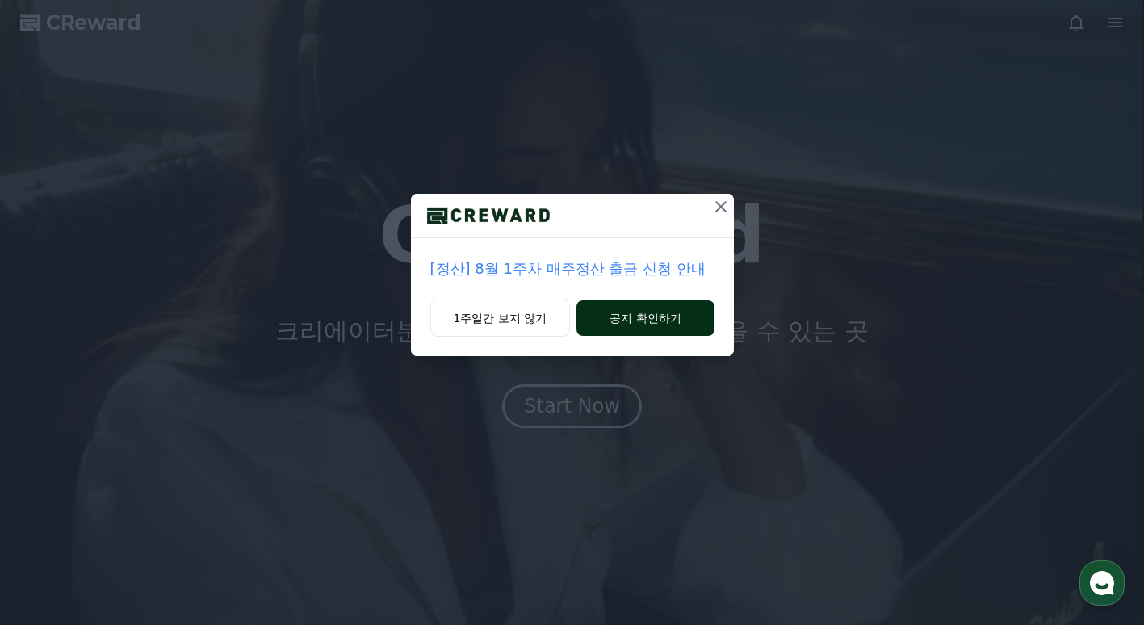
click at [633, 323] on button "공지 확인하기" at bounding box center [644, 318] width 137 height 36
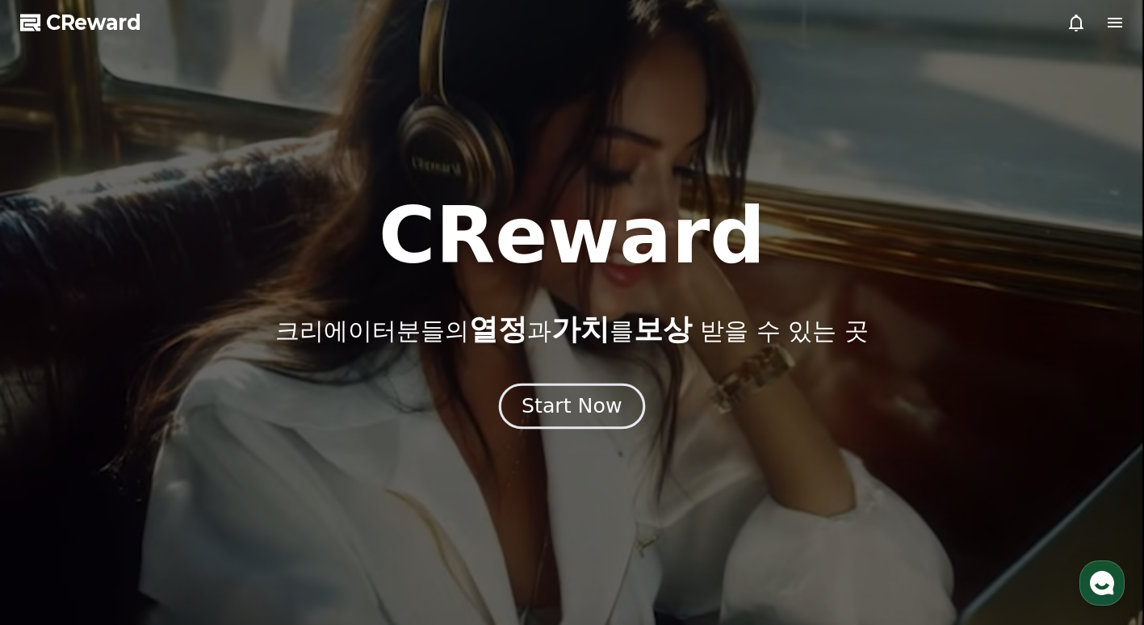
click at [535, 415] on div "Start Now" at bounding box center [571, 405] width 100 height 27
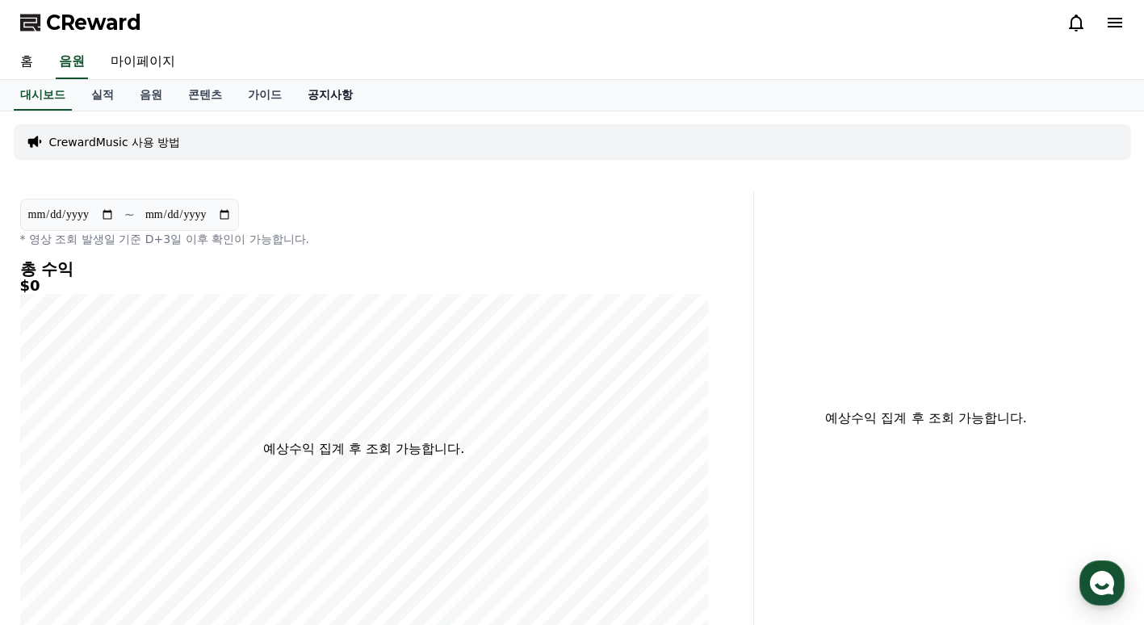
click at [337, 102] on link "공지사항" at bounding box center [330, 95] width 71 height 31
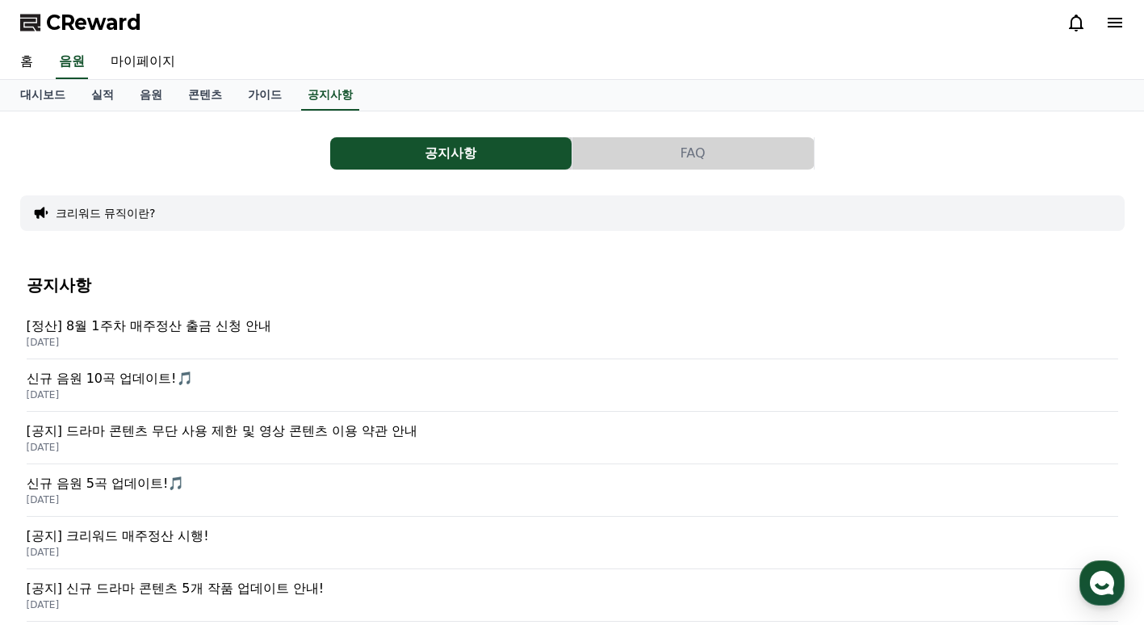
click at [186, 432] on p "[공지] 드라마 콘텐츠 무단 사용 제한 및 영상 콘텐츠 이용 약관 안내" at bounding box center [572, 430] width 1091 height 19
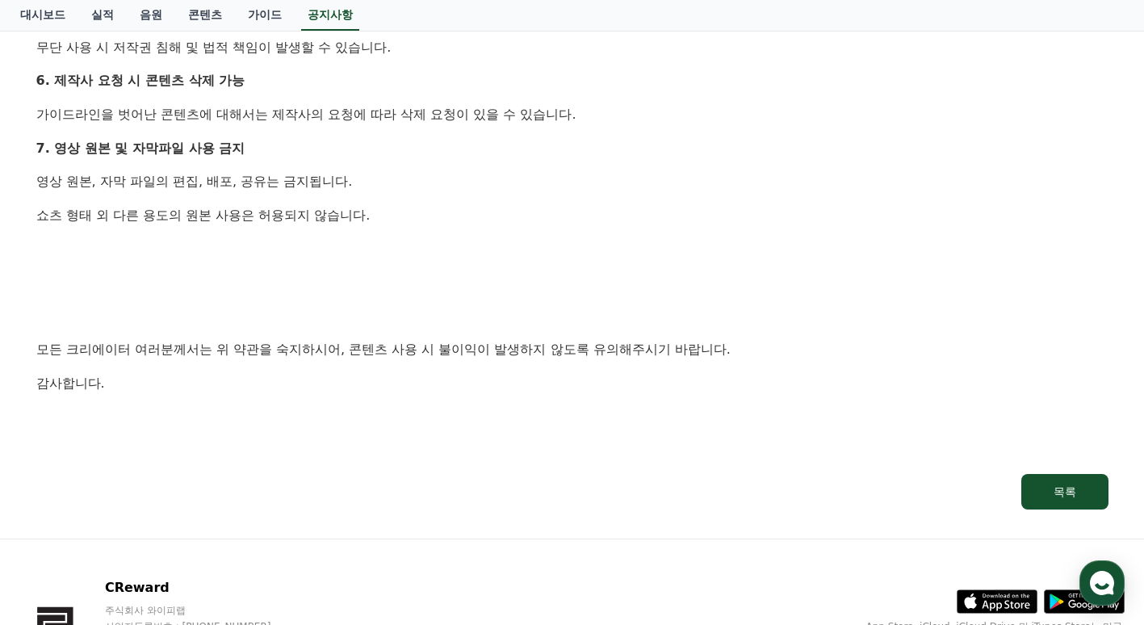
scroll to position [1364, 0]
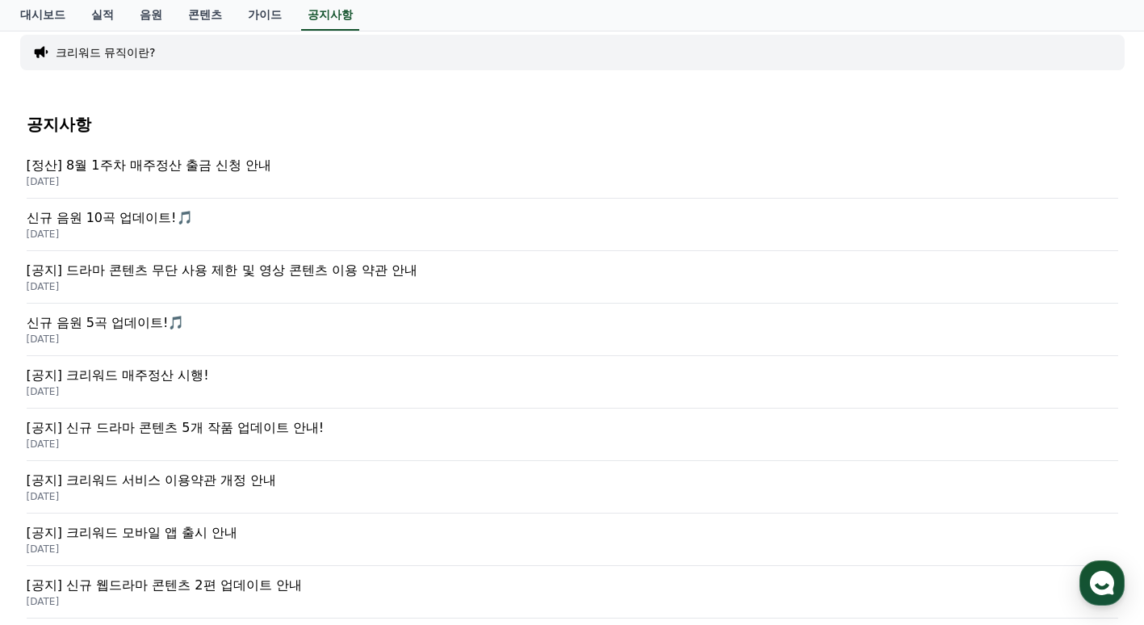
scroll to position [161, 0]
click at [261, 425] on p "[공지] 신규 드라마 콘텐츠 5개 작품 업데이트 안내!" at bounding box center [572, 426] width 1091 height 19
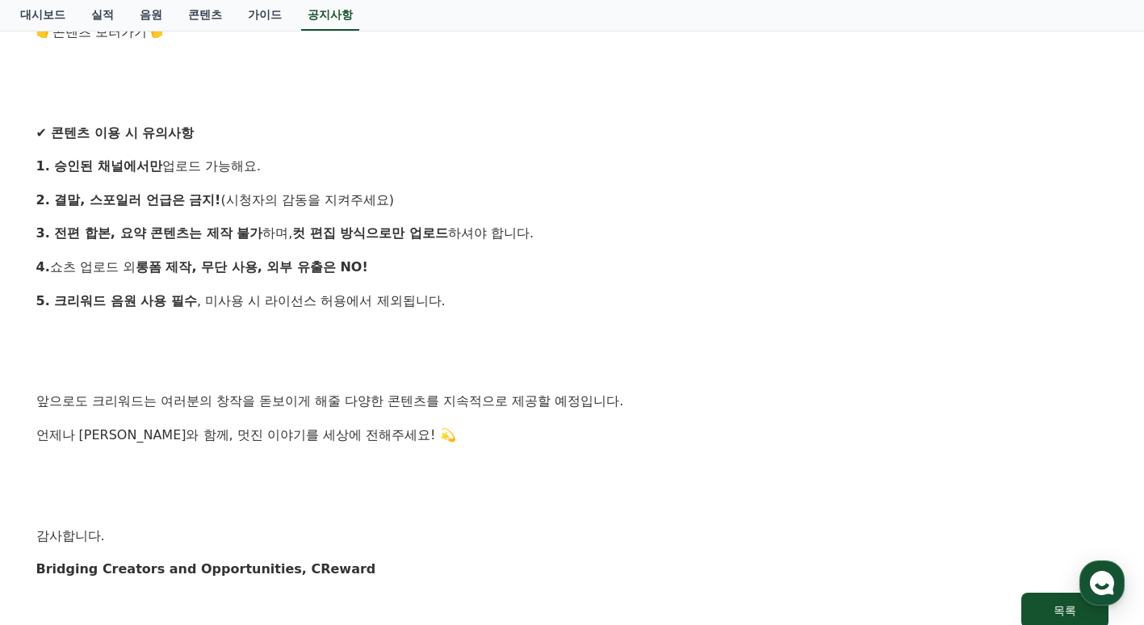
scroll to position [1686, 0]
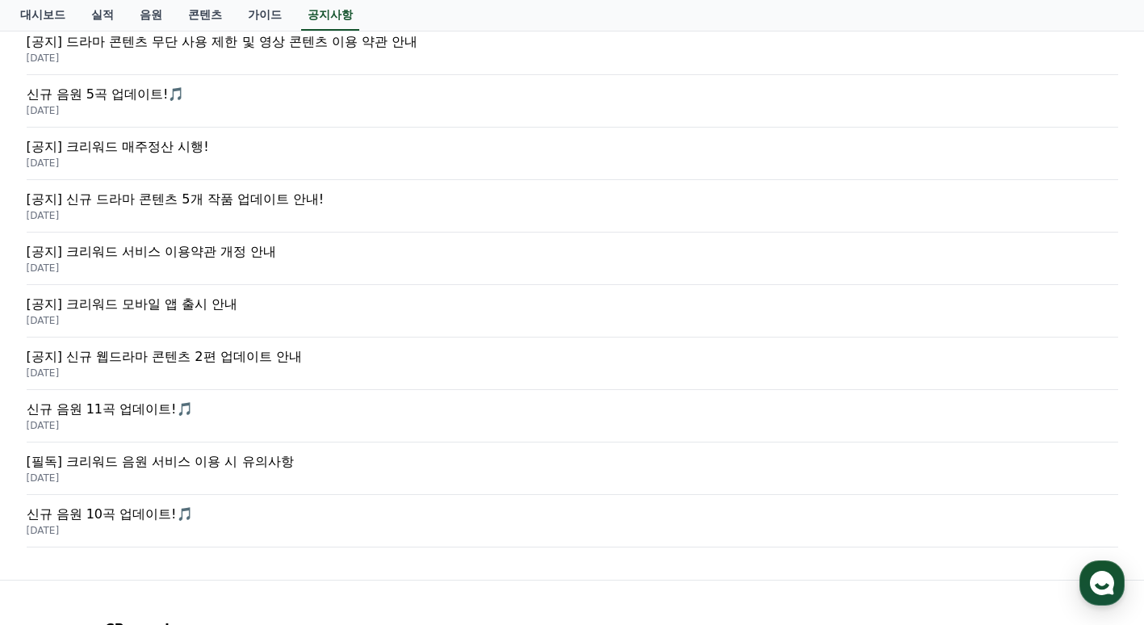
scroll to position [404, 0]
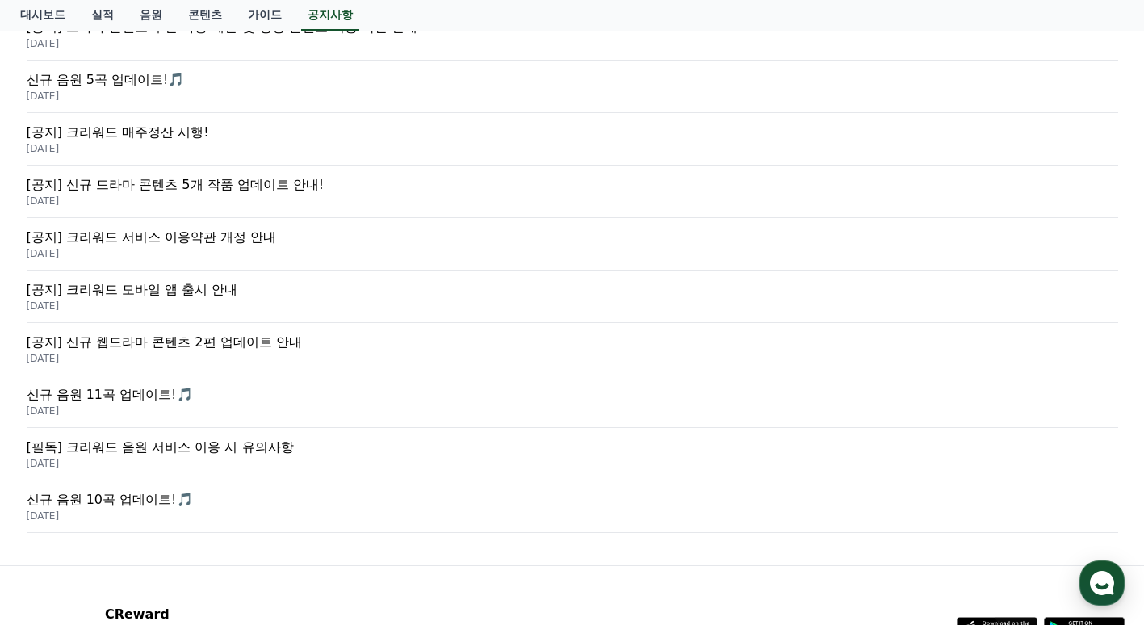
click at [191, 340] on p "[공지] 신규 웹드라마 콘텐츠 2편 업데이트 안내" at bounding box center [572, 341] width 1091 height 19
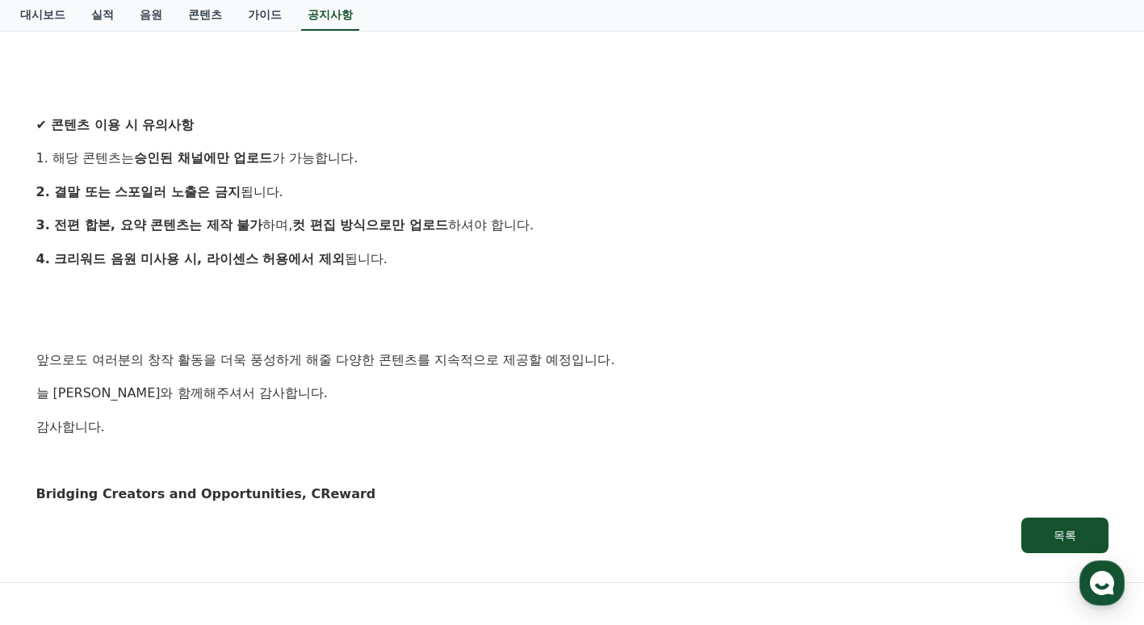
scroll to position [807, 0]
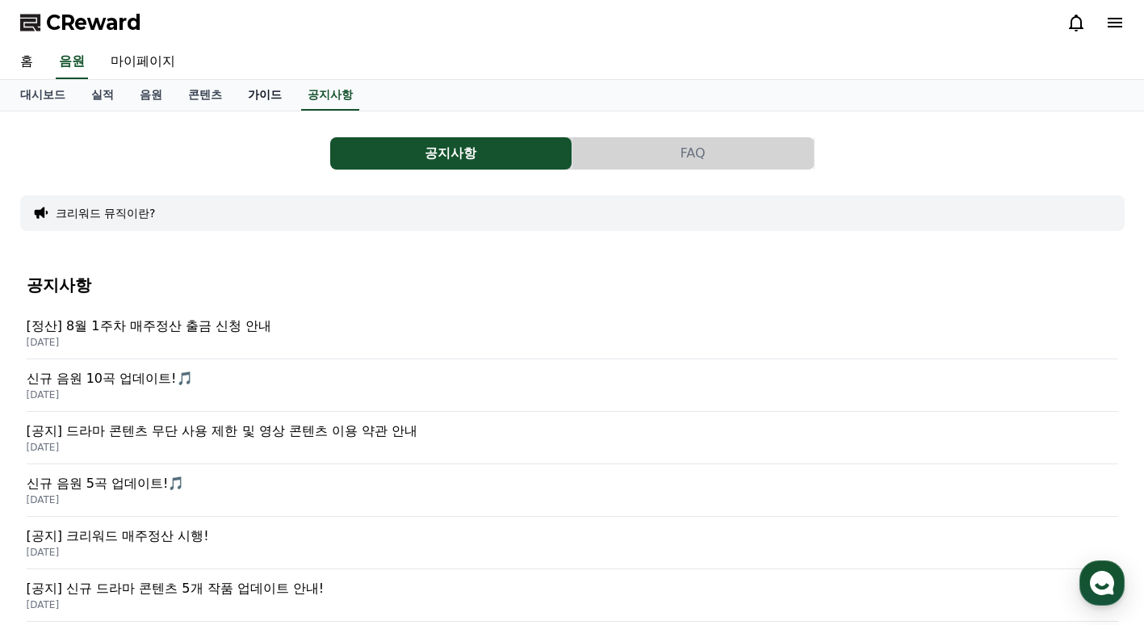
click at [270, 107] on link "가이드" at bounding box center [265, 95] width 60 height 31
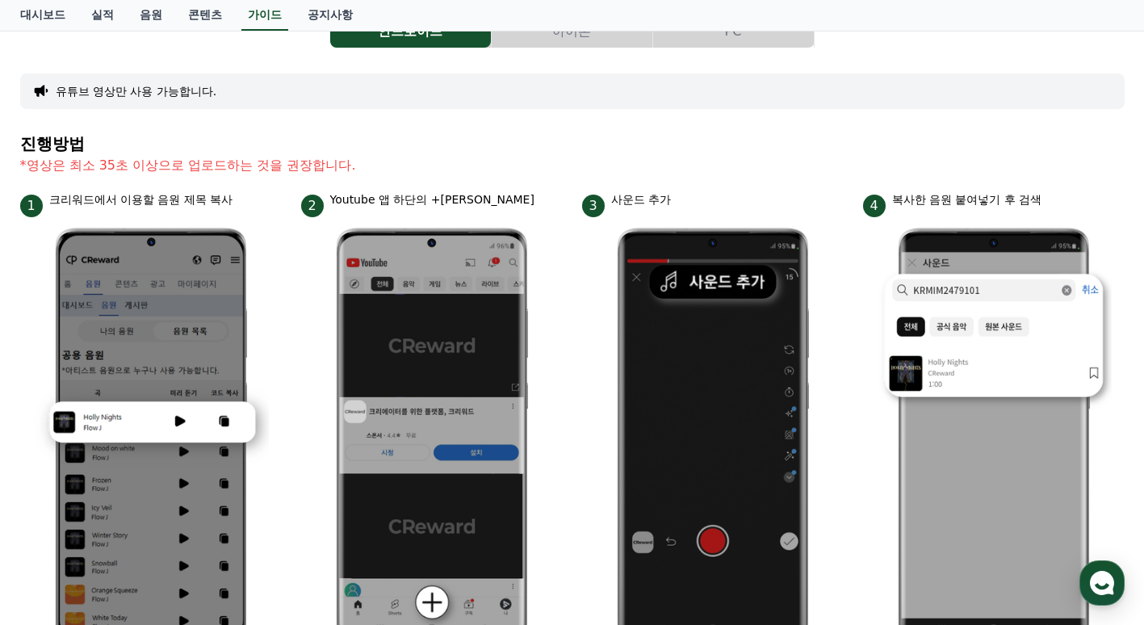
scroll to position [81, 0]
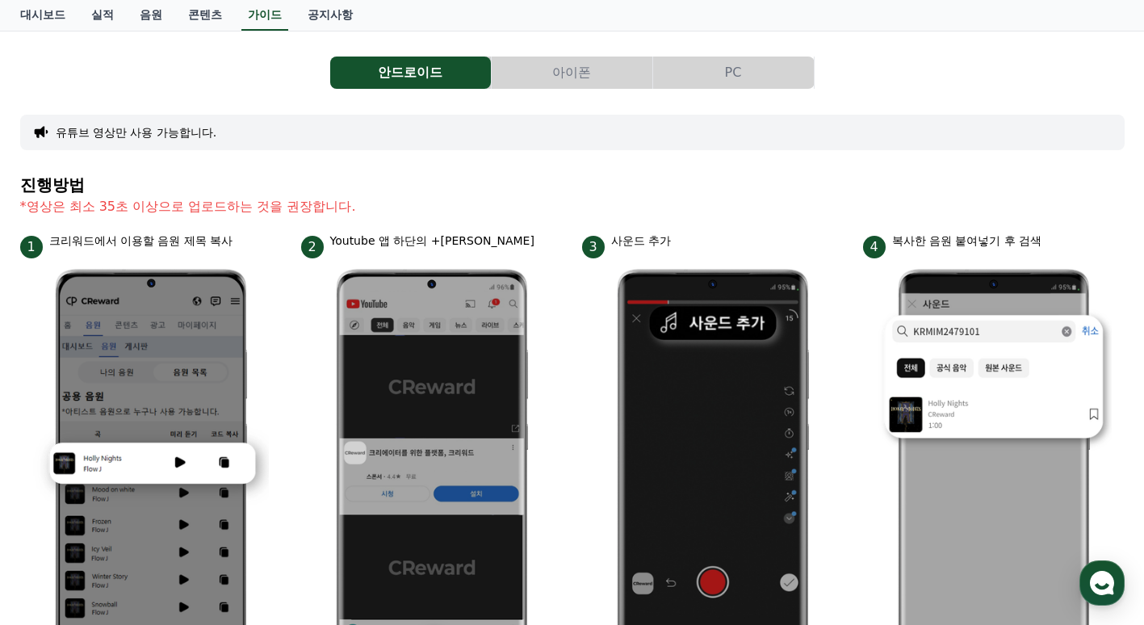
click at [751, 66] on button "PC" at bounding box center [733, 72] width 161 height 32
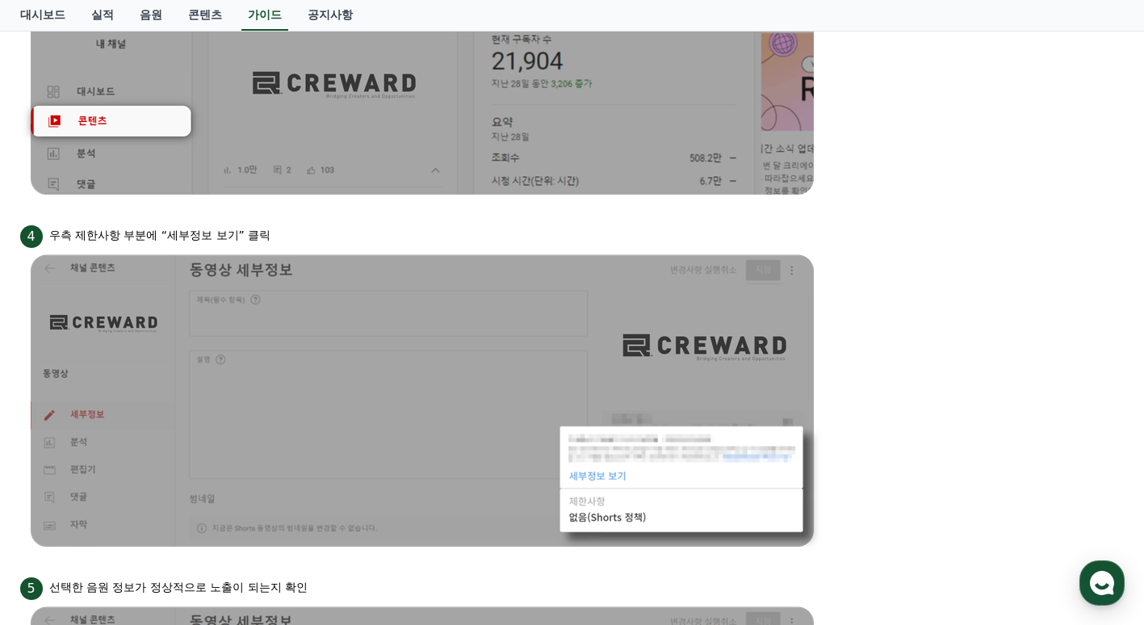
scroll to position [1107, 0]
